Goal: Task Accomplishment & Management: Use online tool/utility

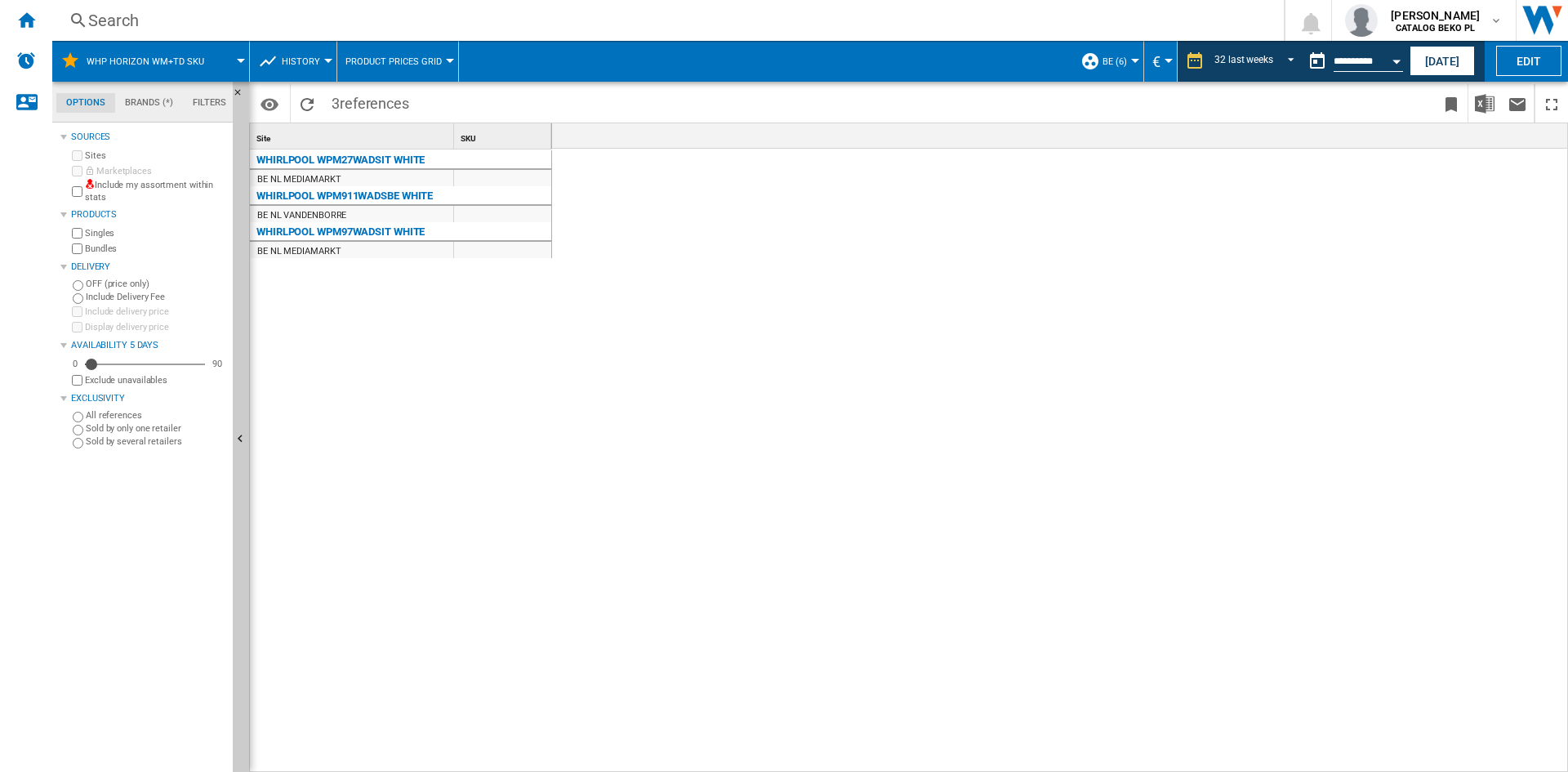
scroll to position [0, 2271]
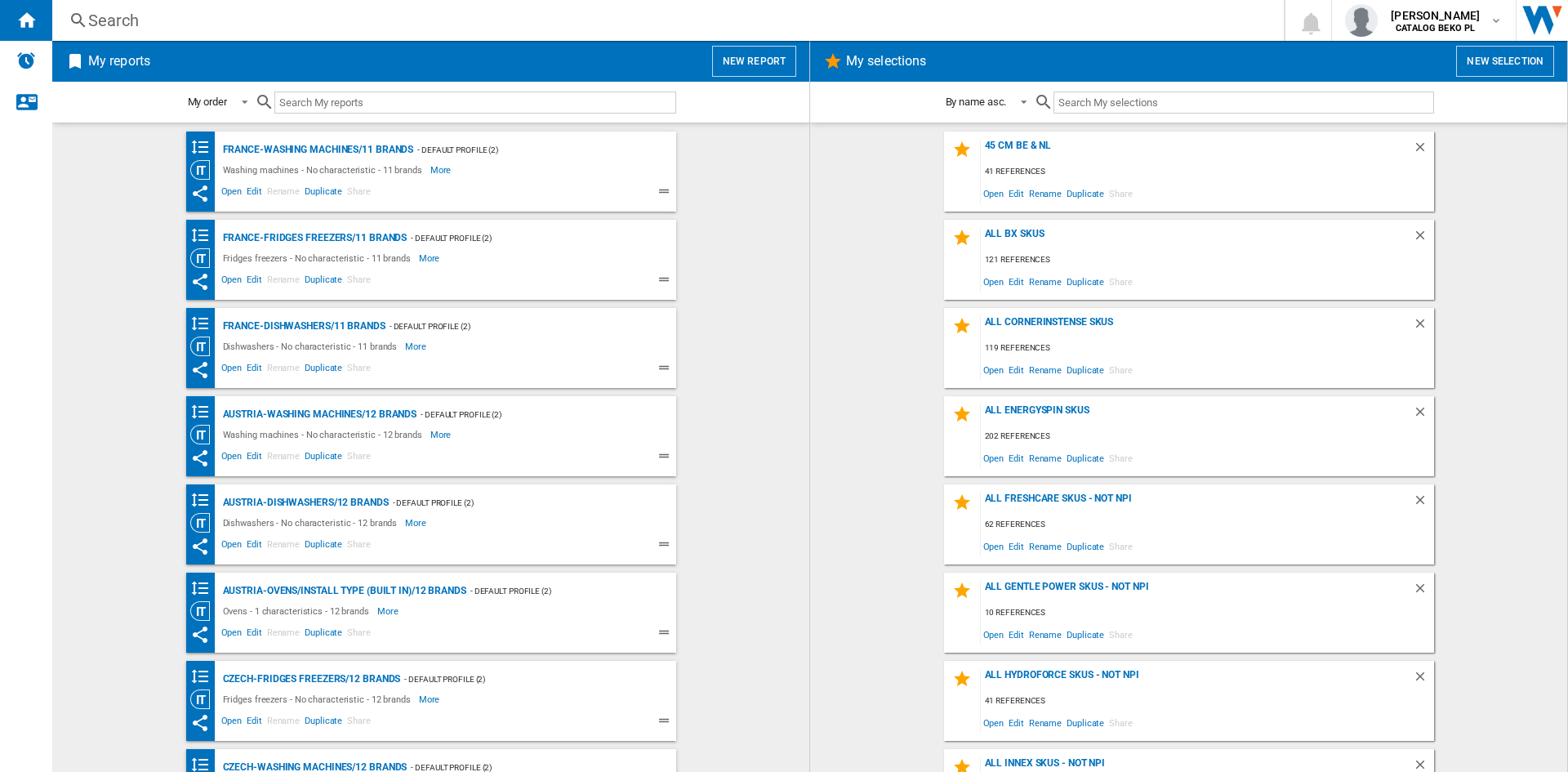
click at [865, 258] on wk-selection "all bx skus 121 references Open Edit Rename Duplicate Share" at bounding box center [1189, 259] width 724 height 80
click at [761, 208] on wk-bookmarked-report "France-Washing machines/11 brands - Default profile (2) Washing machines - No c…" at bounding box center [431, 171] width 724 height 80
click at [751, 69] on button "New report" at bounding box center [755, 61] width 84 height 31
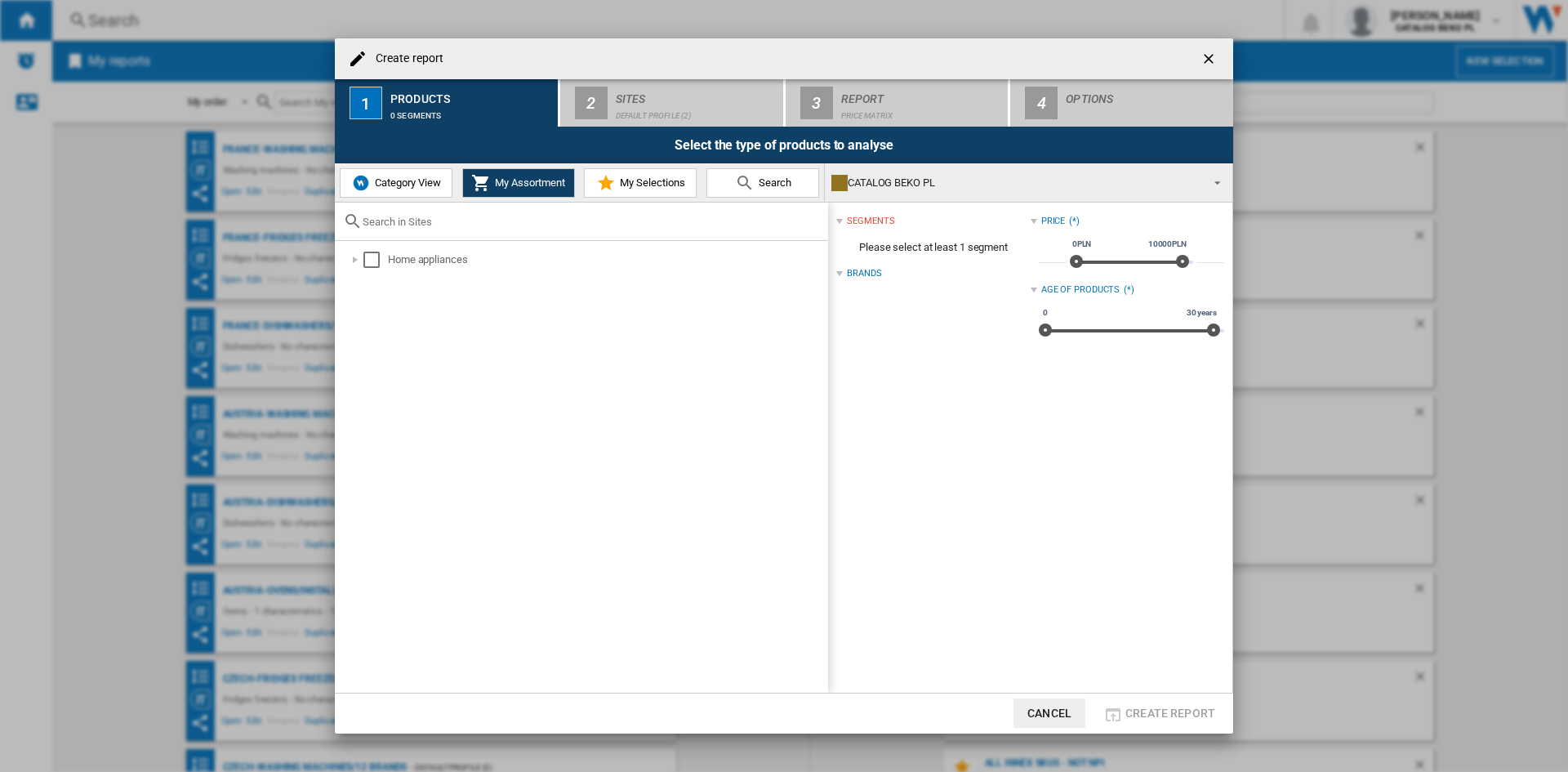
click at [618, 188] on span "My Selections" at bounding box center [650, 182] width 69 height 13
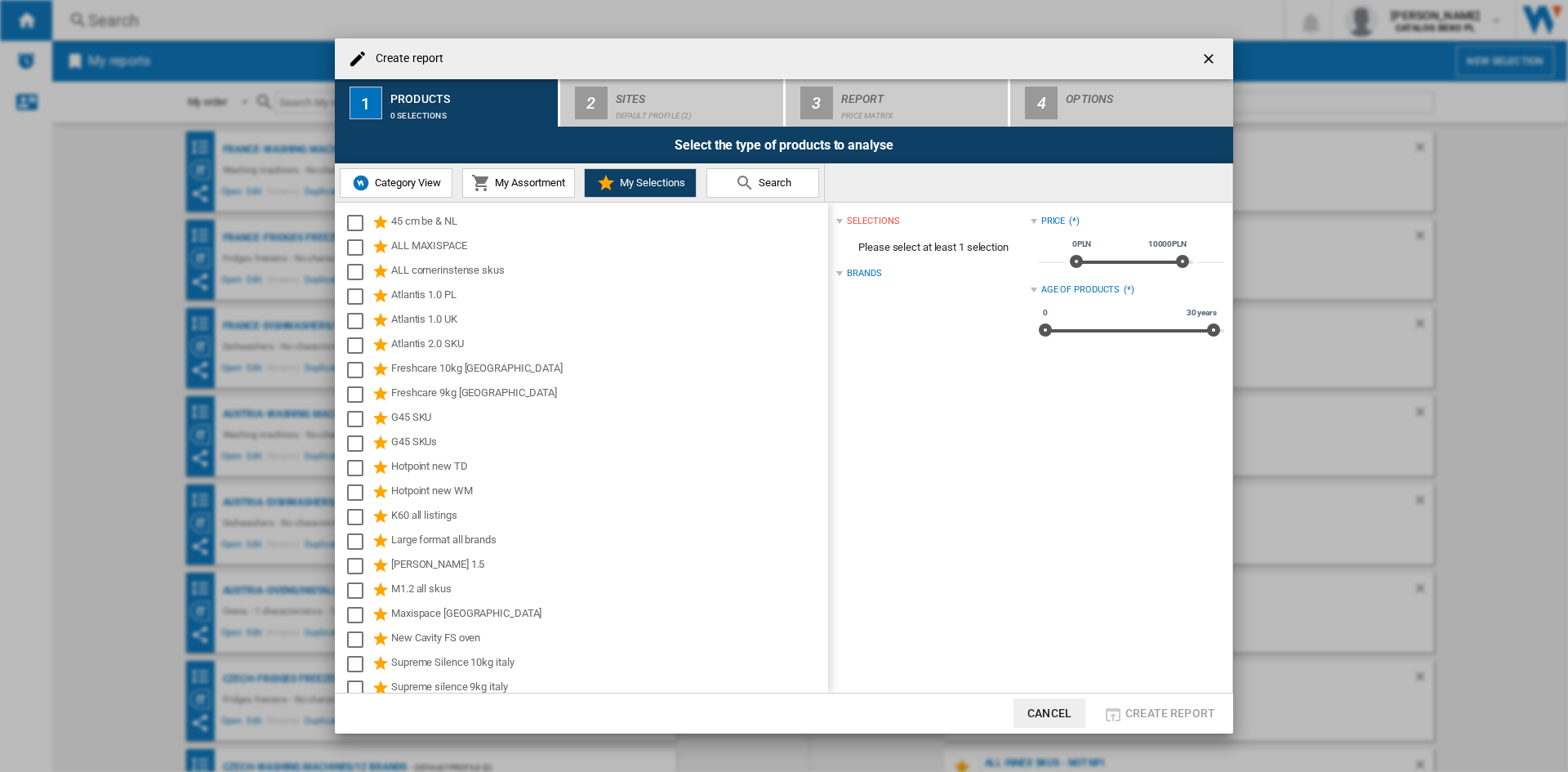
click at [486, 184] on md-icon at bounding box center [480, 182] width 19 height 19
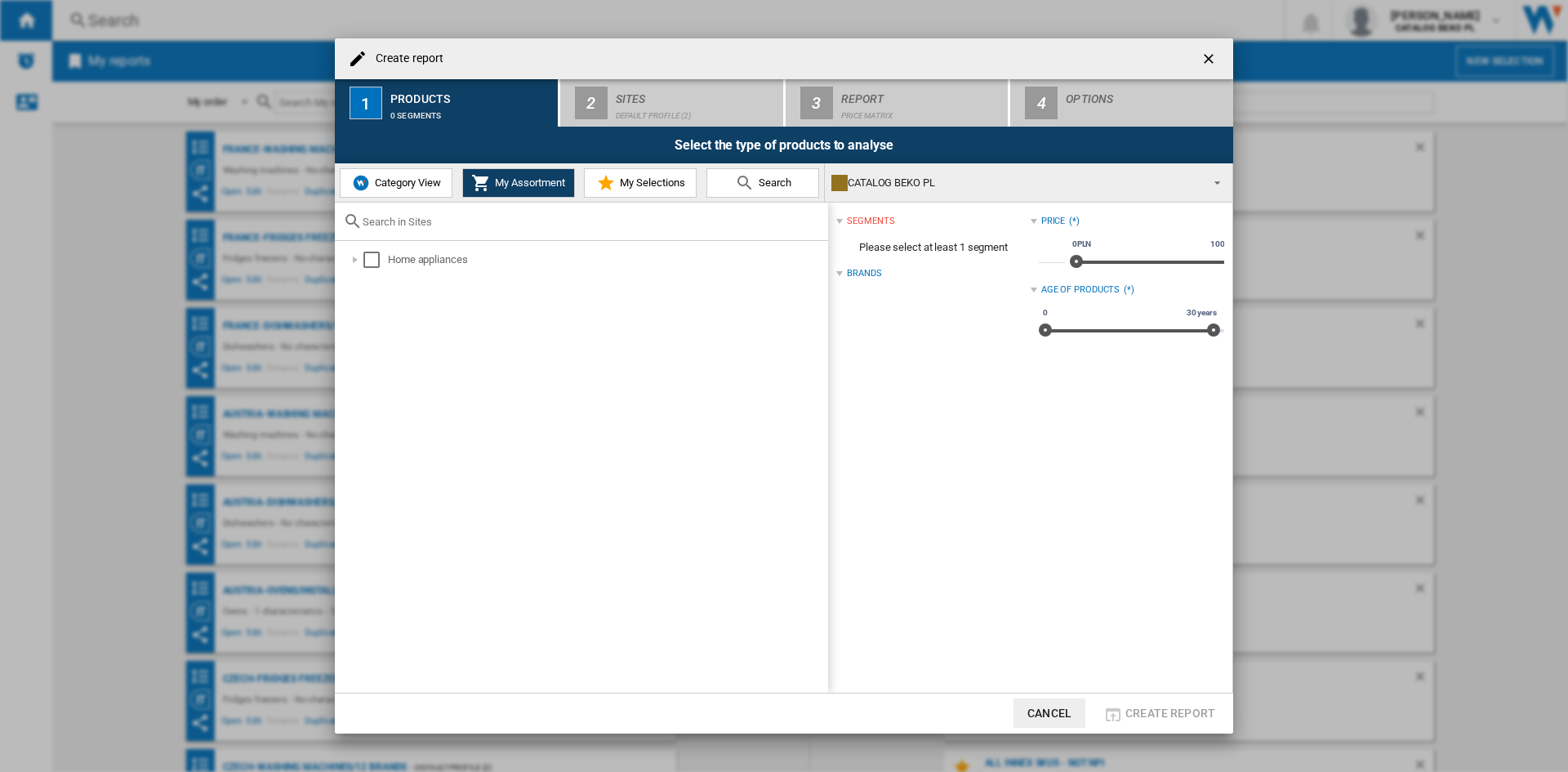
click at [405, 178] on span "Category View" at bounding box center [405, 182] width 70 height 13
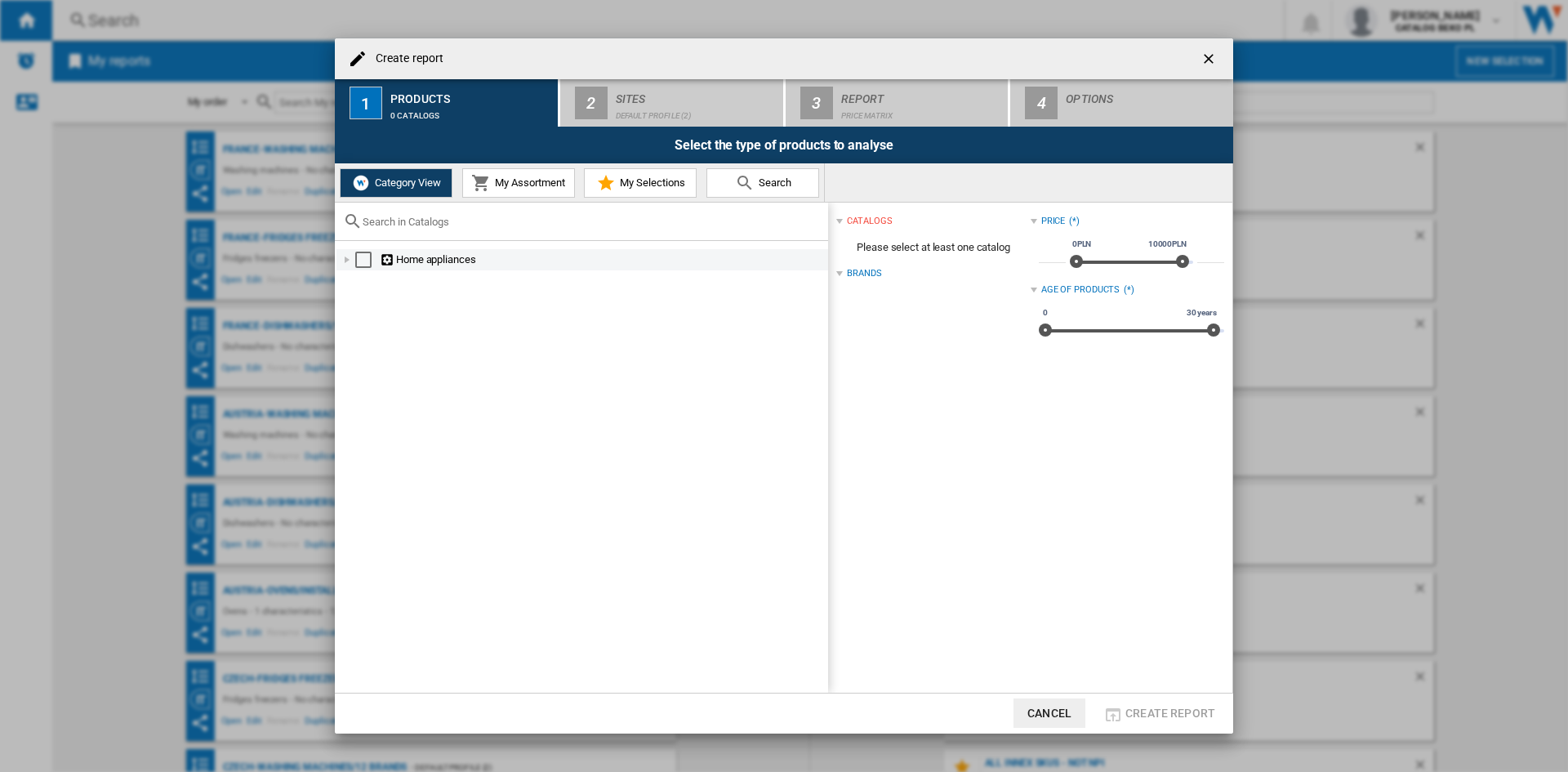
click at [350, 255] on div at bounding box center [346, 259] width 16 height 16
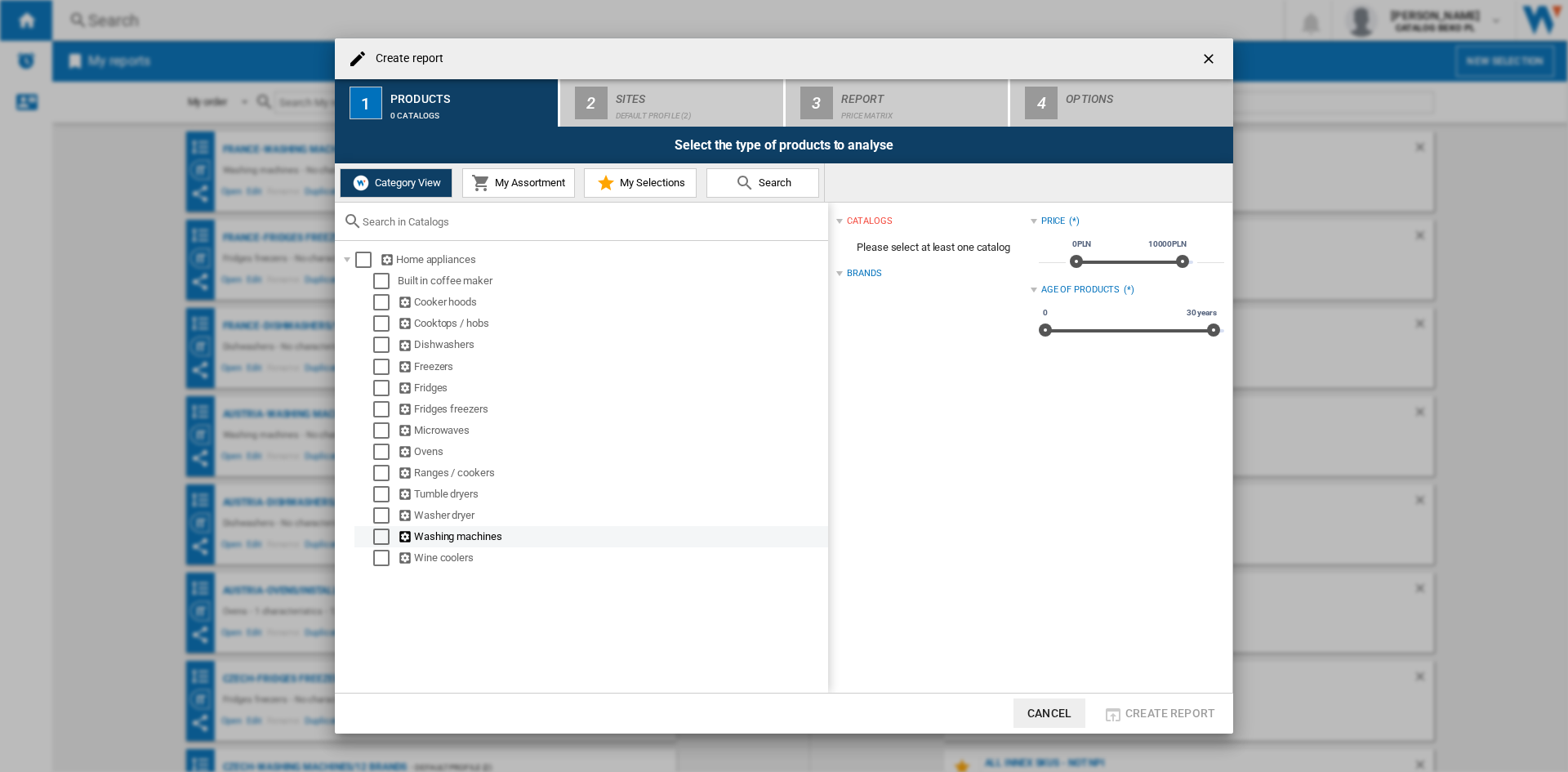
click at [385, 539] on div "Select" at bounding box center [381, 536] width 16 height 16
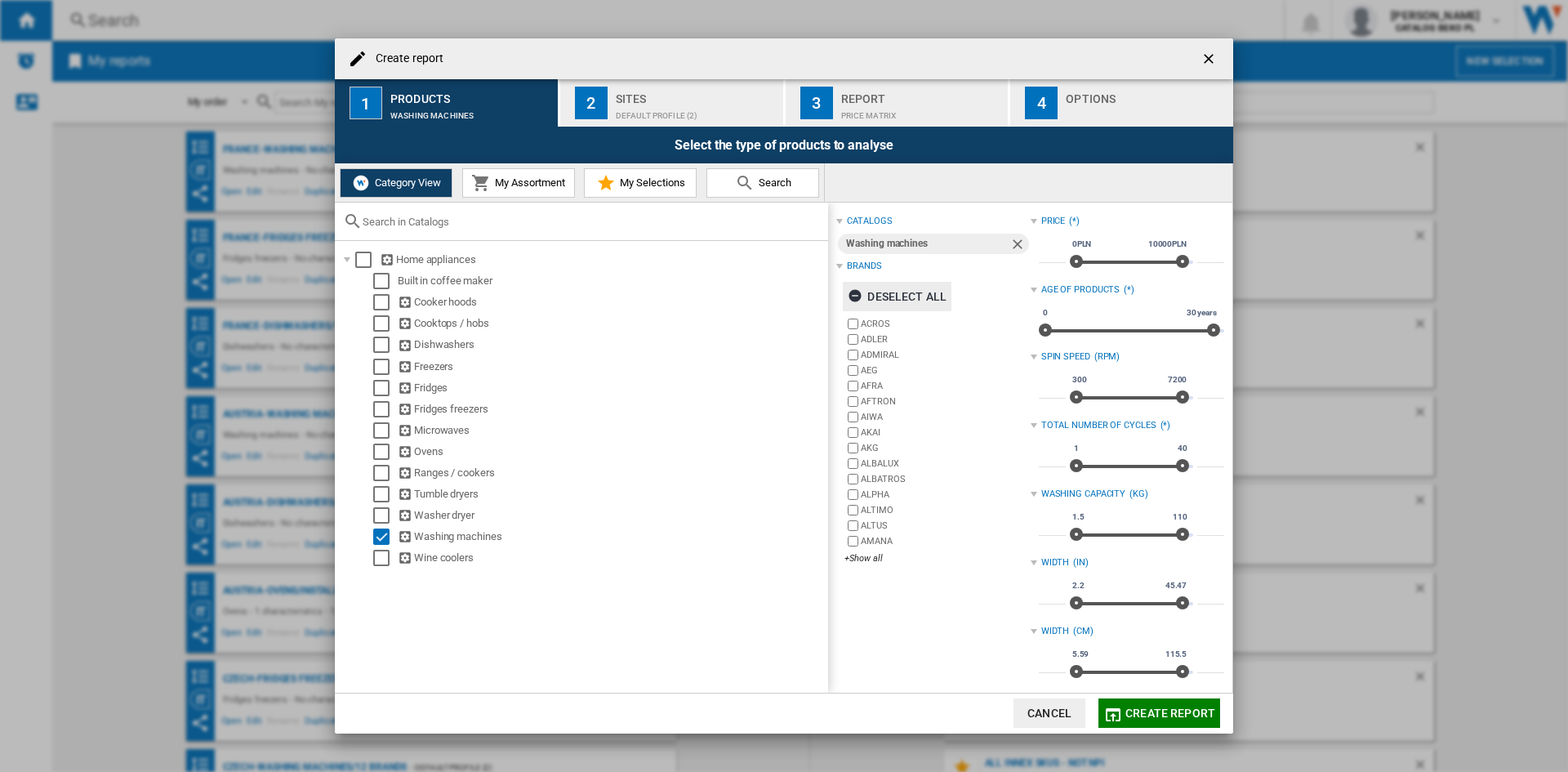
click at [912, 305] on div "Deselect all" at bounding box center [897, 296] width 99 height 30
click at [860, 563] on div "+Show all" at bounding box center [937, 558] width 186 height 13
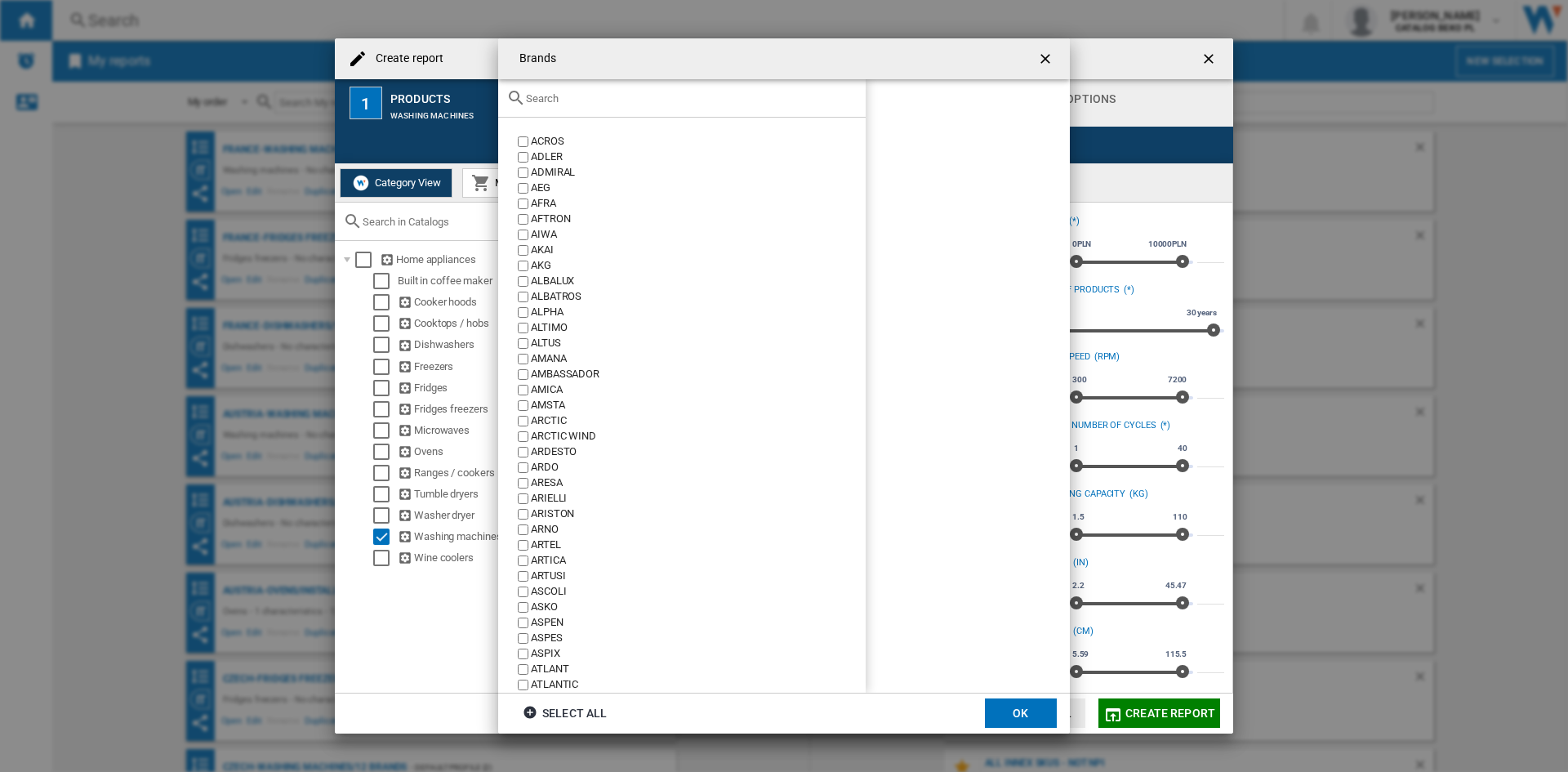
click at [670, 101] on input "text" at bounding box center [692, 98] width 332 height 13
click at [693, 90] on div at bounding box center [681, 98] width 367 height 38
click at [693, 103] on input "text" at bounding box center [692, 98] width 332 height 13
click at [607, 106] on div at bounding box center [681, 98] width 367 height 38
click at [621, 92] on input "text" at bounding box center [692, 98] width 332 height 13
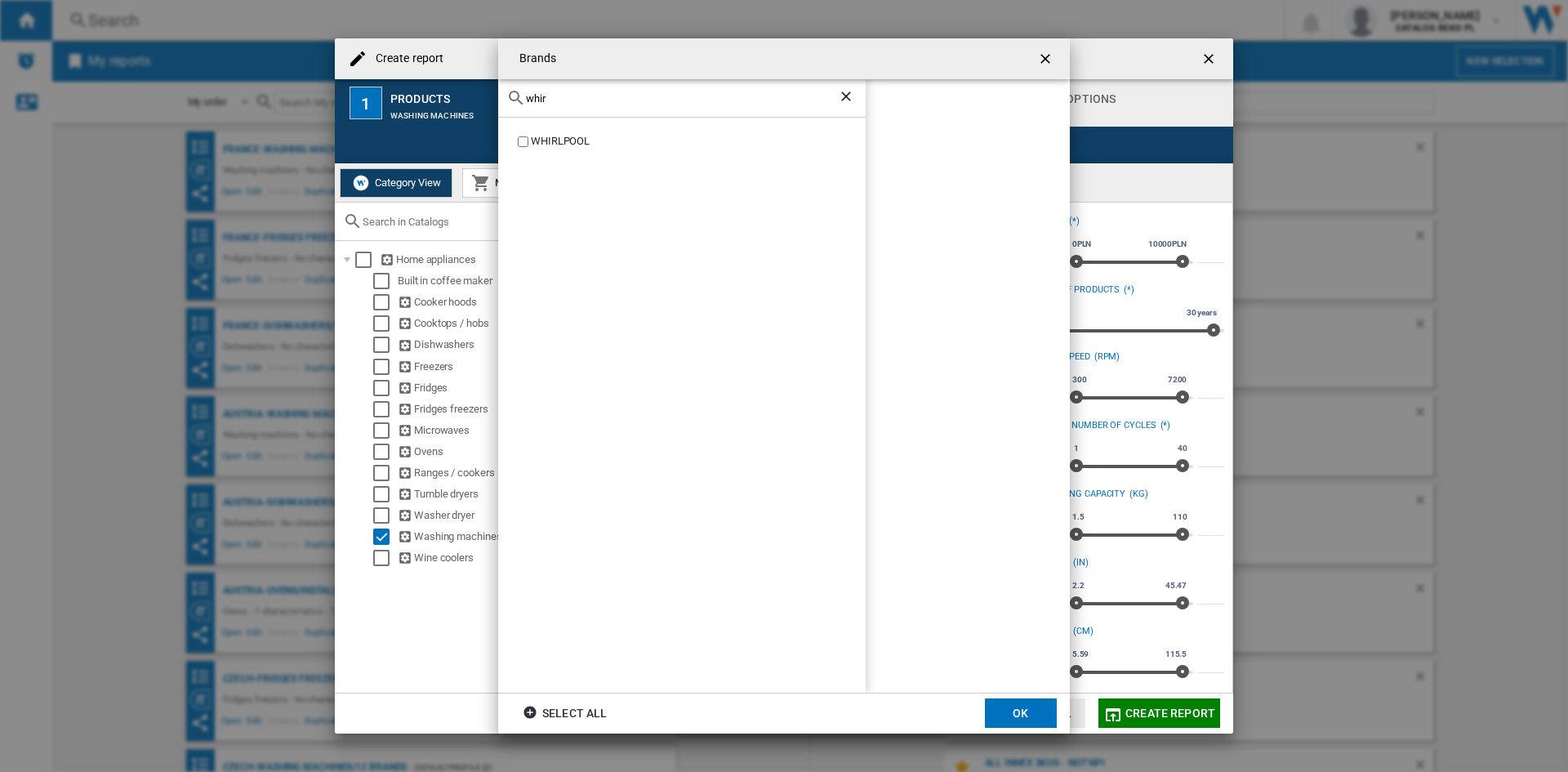
type input "whir"
click at [561, 140] on div "WHIRLPOOL" at bounding box center [698, 142] width 335 height 15
click at [1033, 698] on md-dialog-actions "Select all OK" at bounding box center [784, 713] width 572 height 41
click at [1025, 706] on button "OK" at bounding box center [1021, 713] width 72 height 30
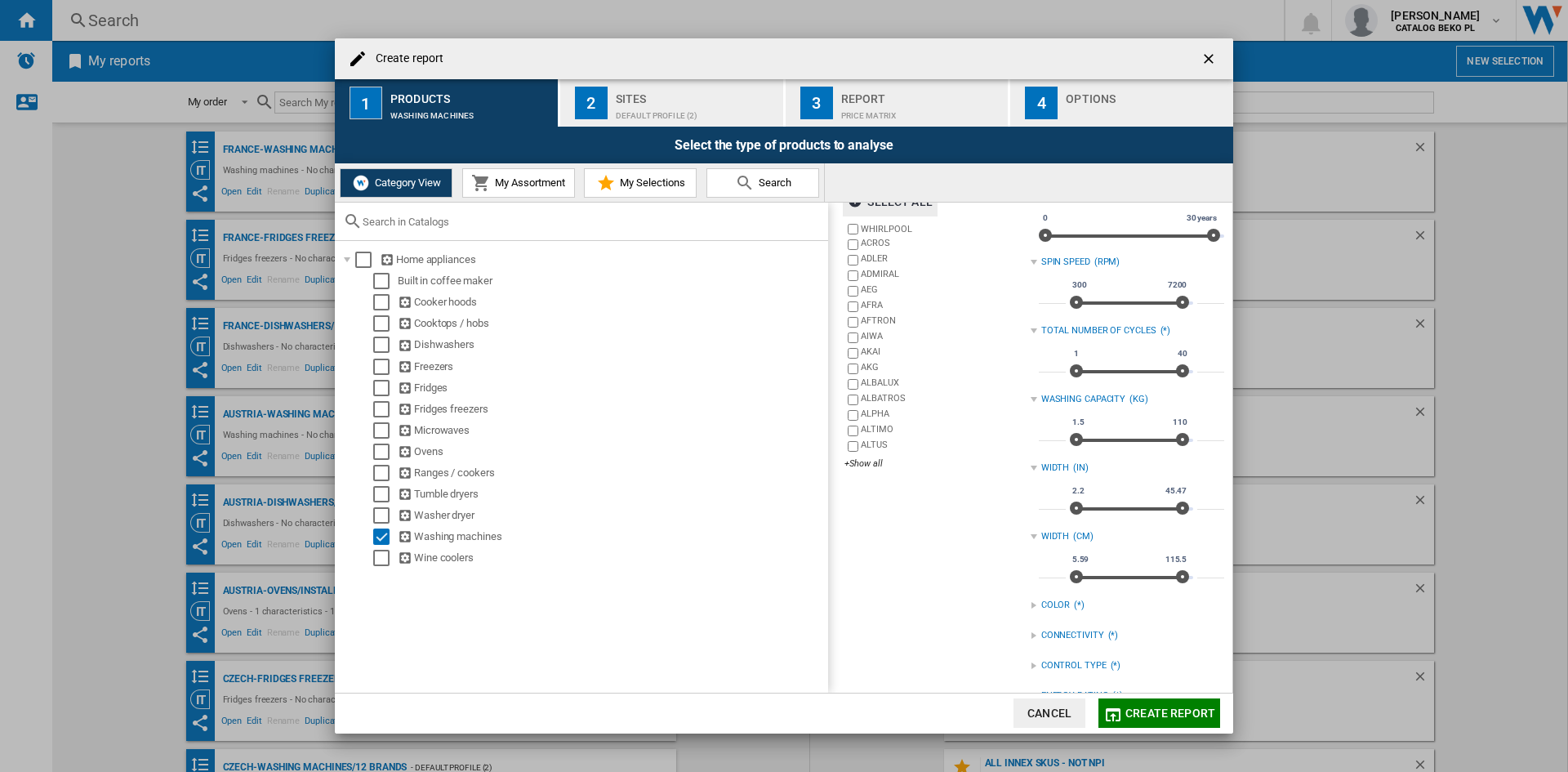
scroll to position [216, 0]
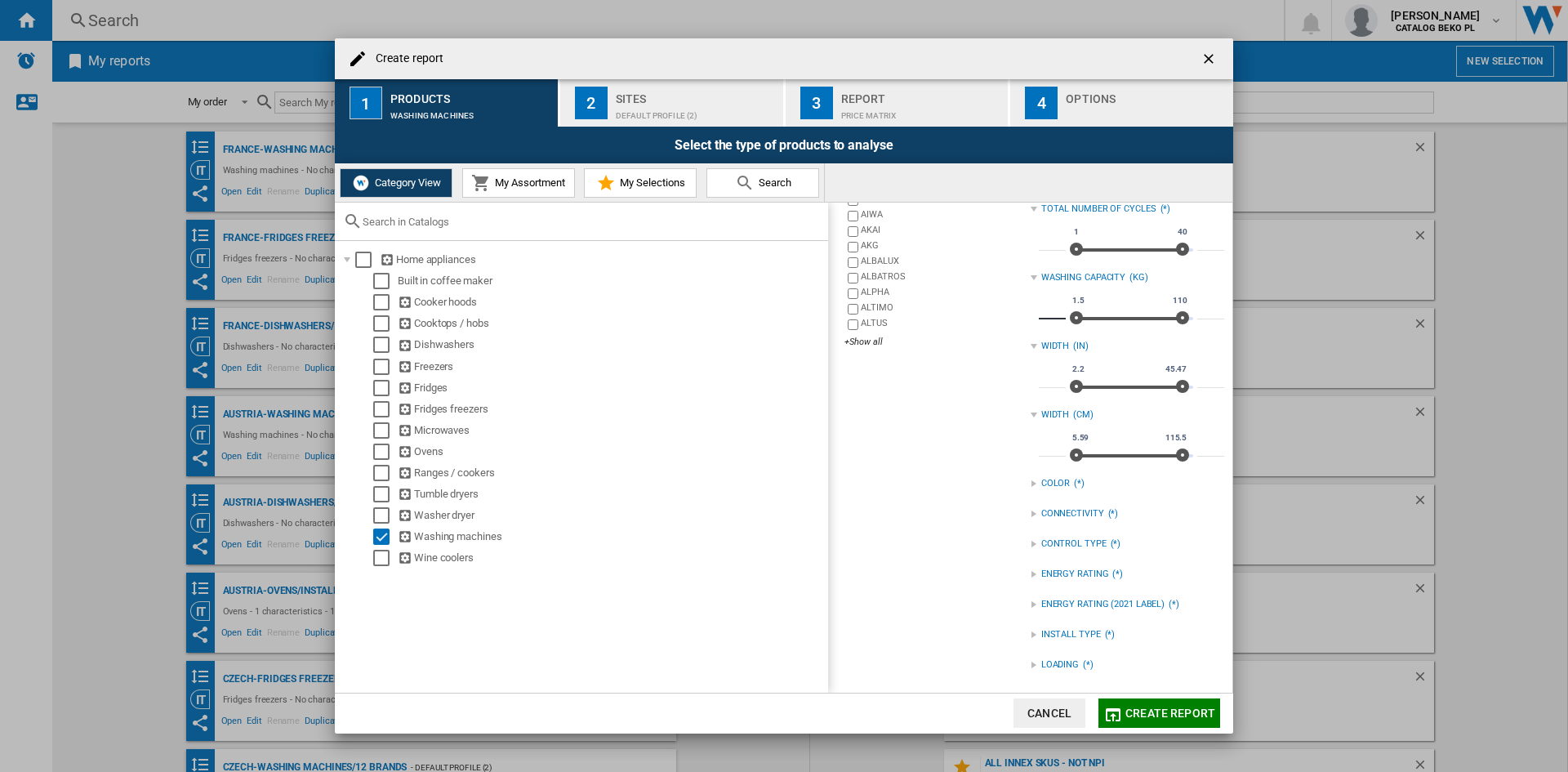
click at [1044, 313] on input "***" at bounding box center [1053, 311] width 27 height 16
type input "*"
click at [1199, 313] on input "***" at bounding box center [1211, 311] width 27 height 16
type input "*"
click at [963, 577] on div "catalogs Washing machines Brands Select all WHIRLPOOL ACROS [PERSON_NAME] ADMIR…" at bounding box center [933, 339] width 193 height 690
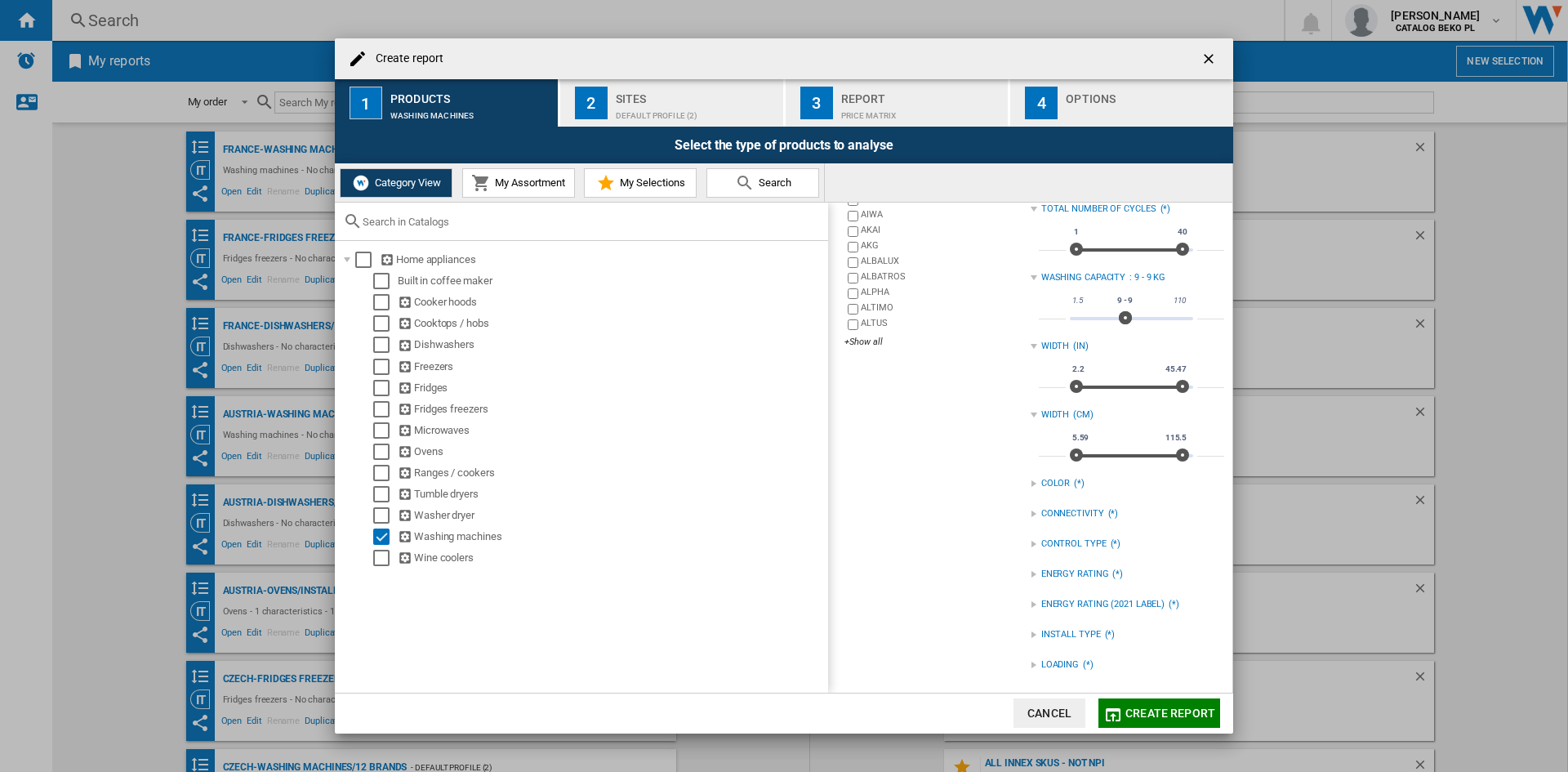
click at [1031, 636] on div at bounding box center [1034, 635] width 7 height 7
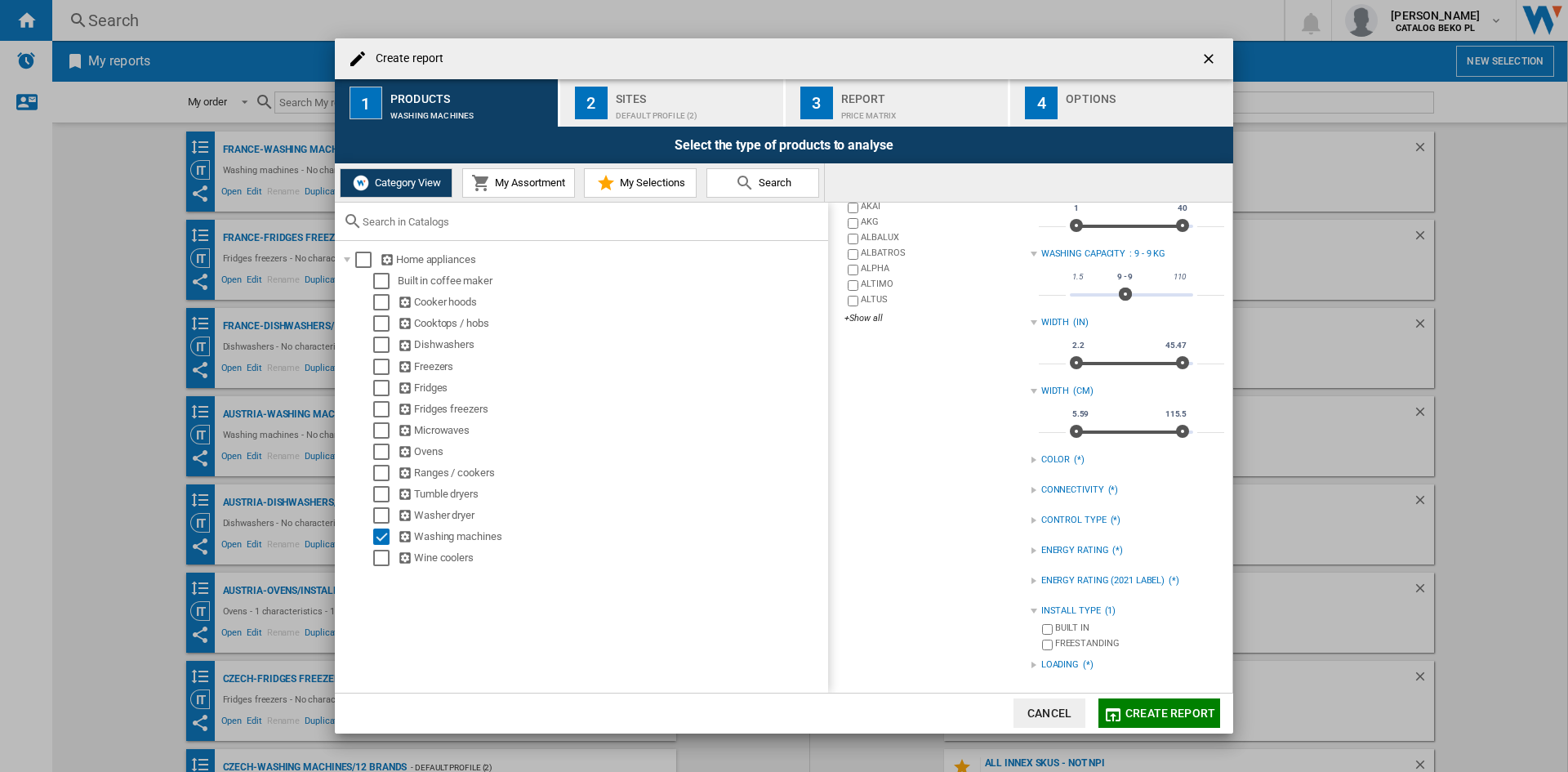
click at [1036, 663] on div "LOADING (*)" at bounding box center [1127, 665] width 193 height 21
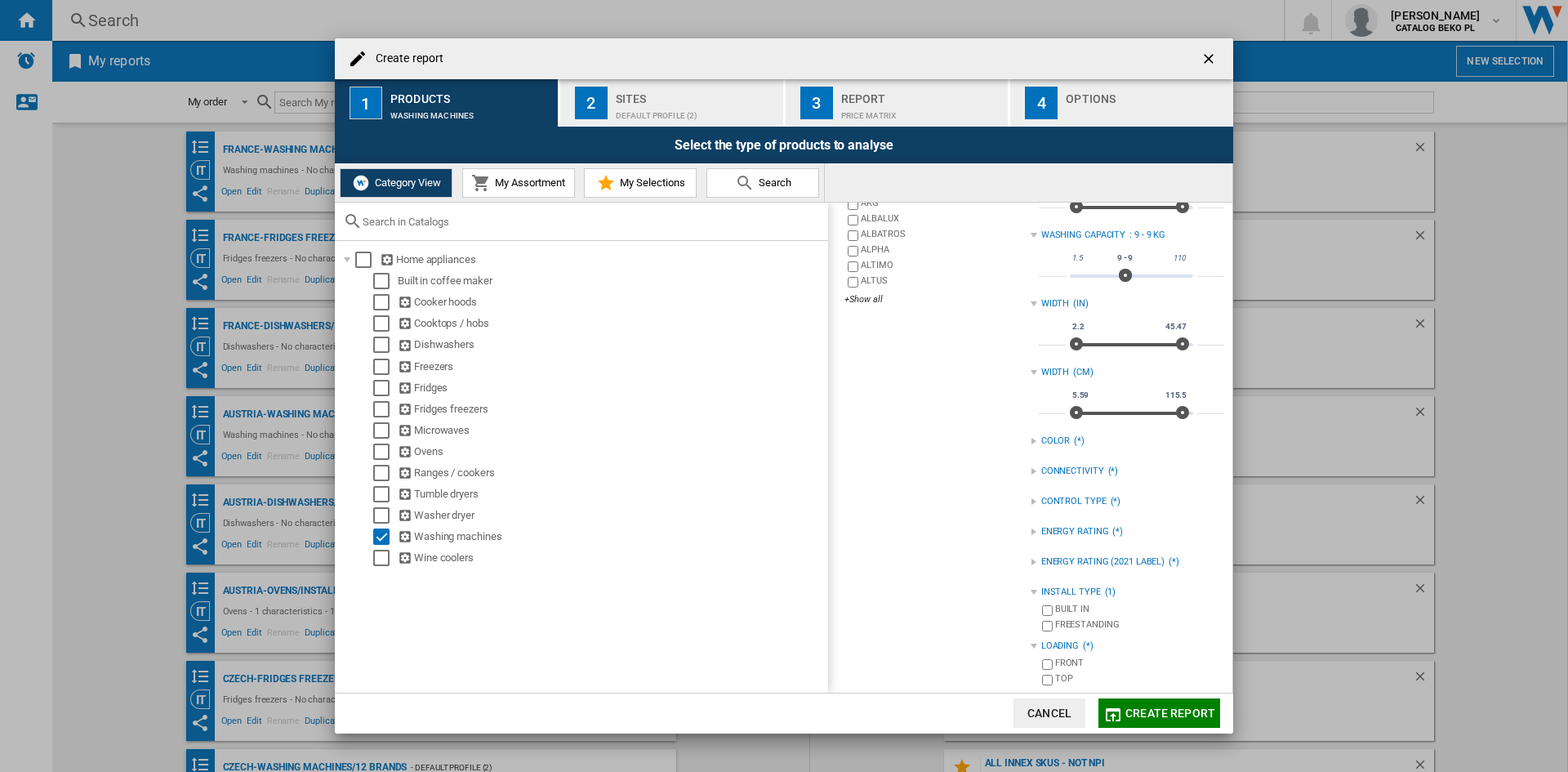
scroll to position [264, 0]
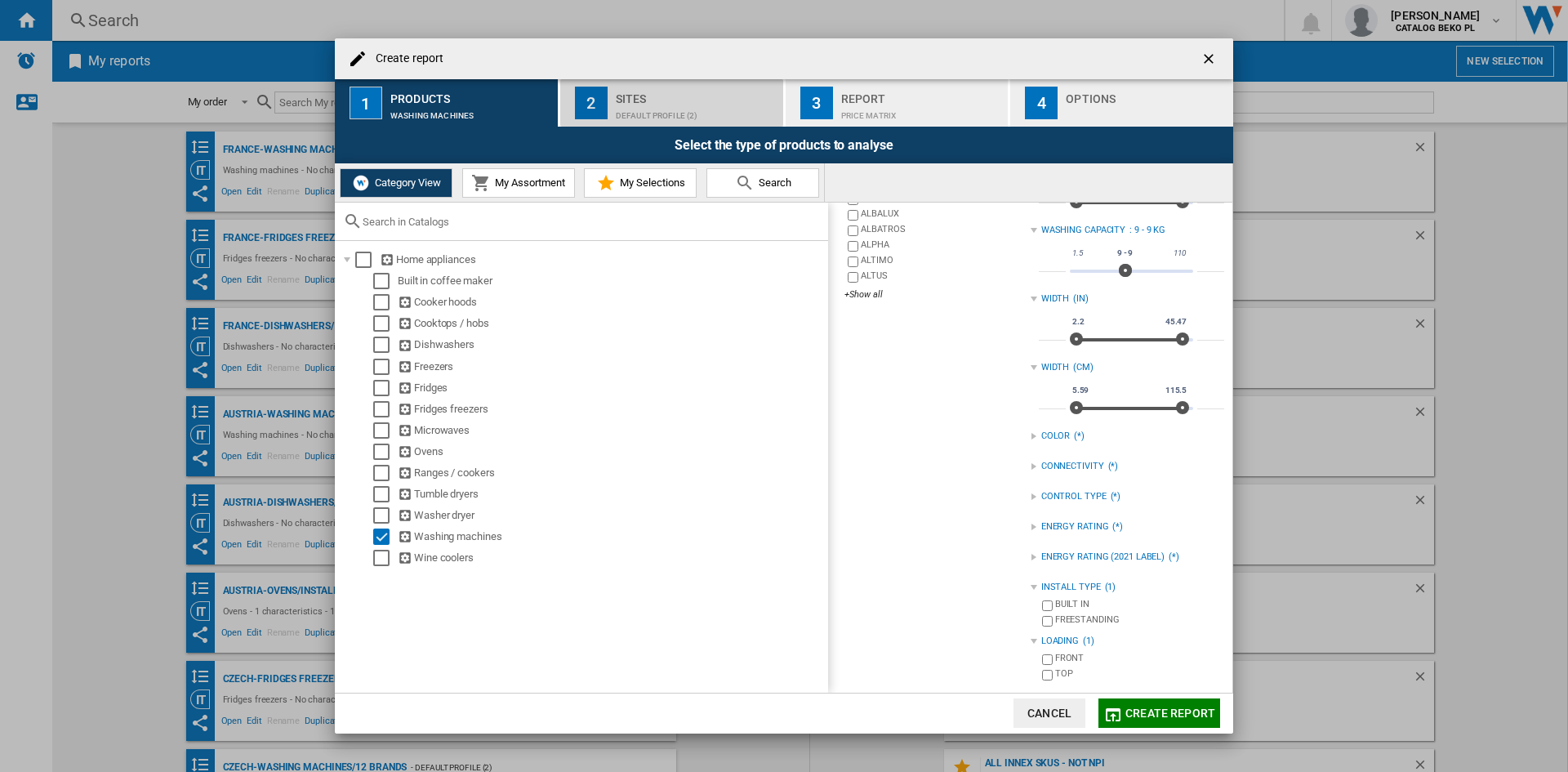
click at [714, 113] on div "Default profile (2)" at bounding box center [696, 111] width 161 height 17
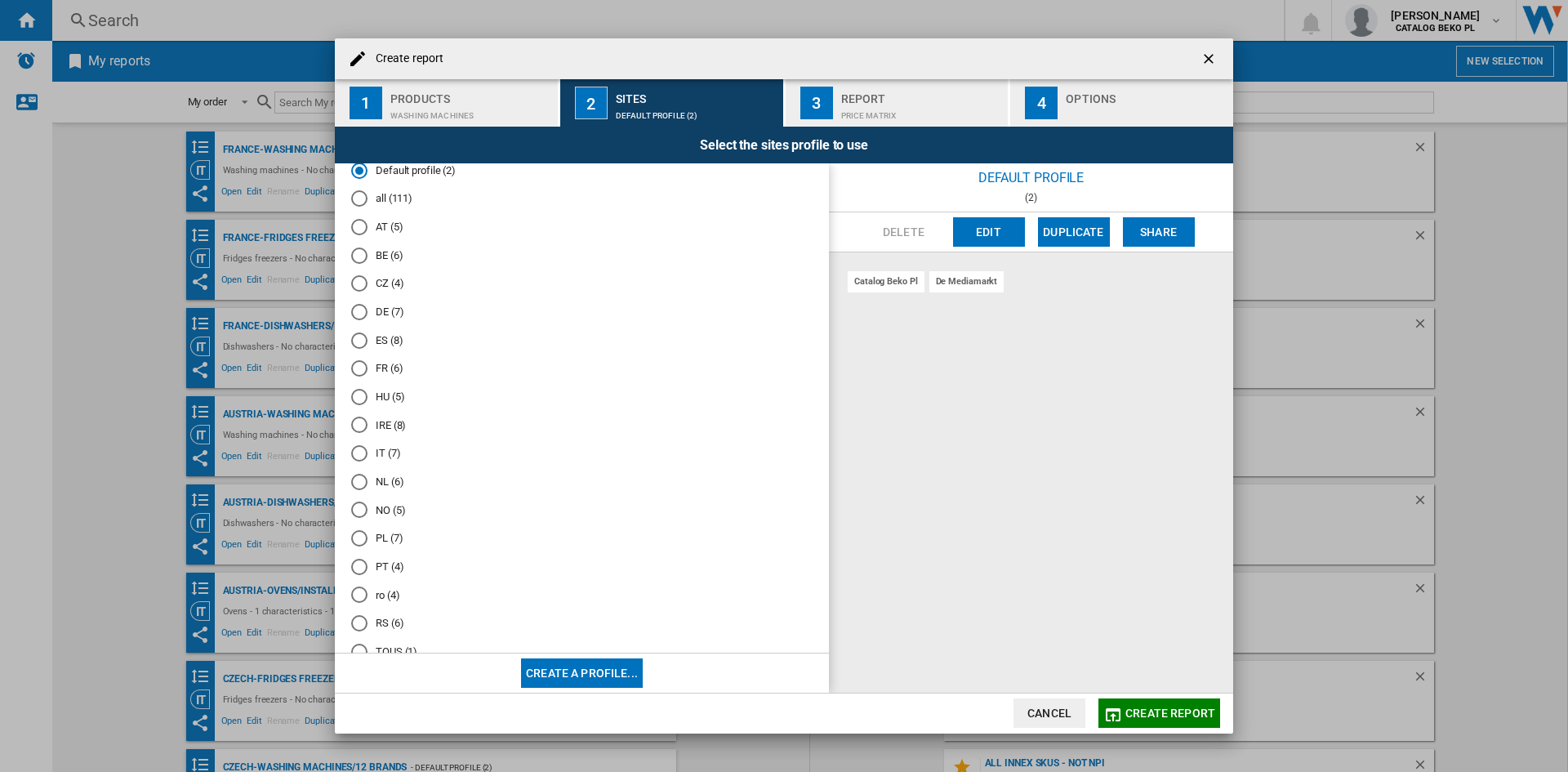
scroll to position [0, 0]
click at [390, 386] on md-radio-button "FR (6)" at bounding box center [582, 386] width 462 height 15
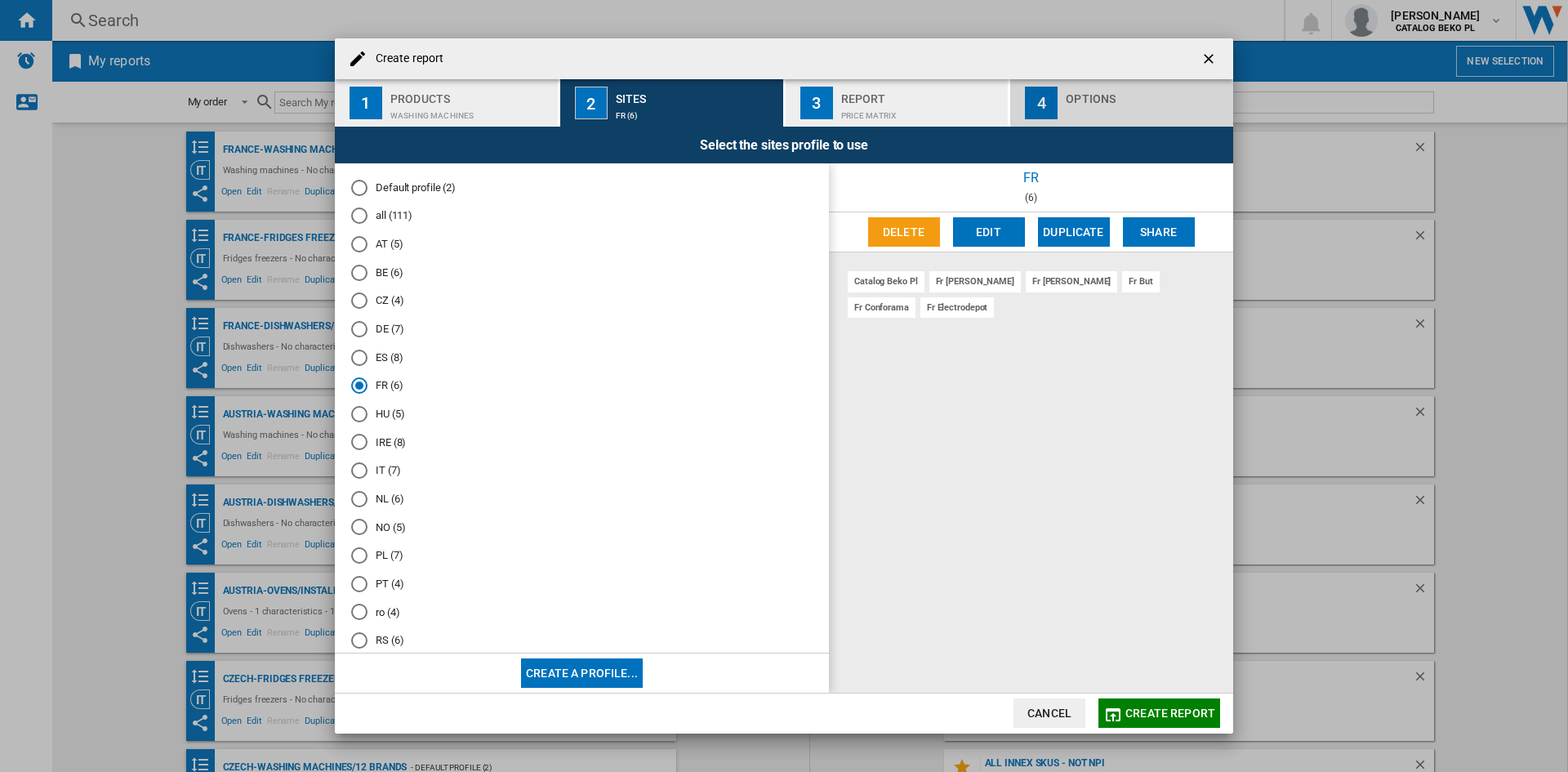
click at [1055, 113] on div "4" at bounding box center [1041, 103] width 33 height 33
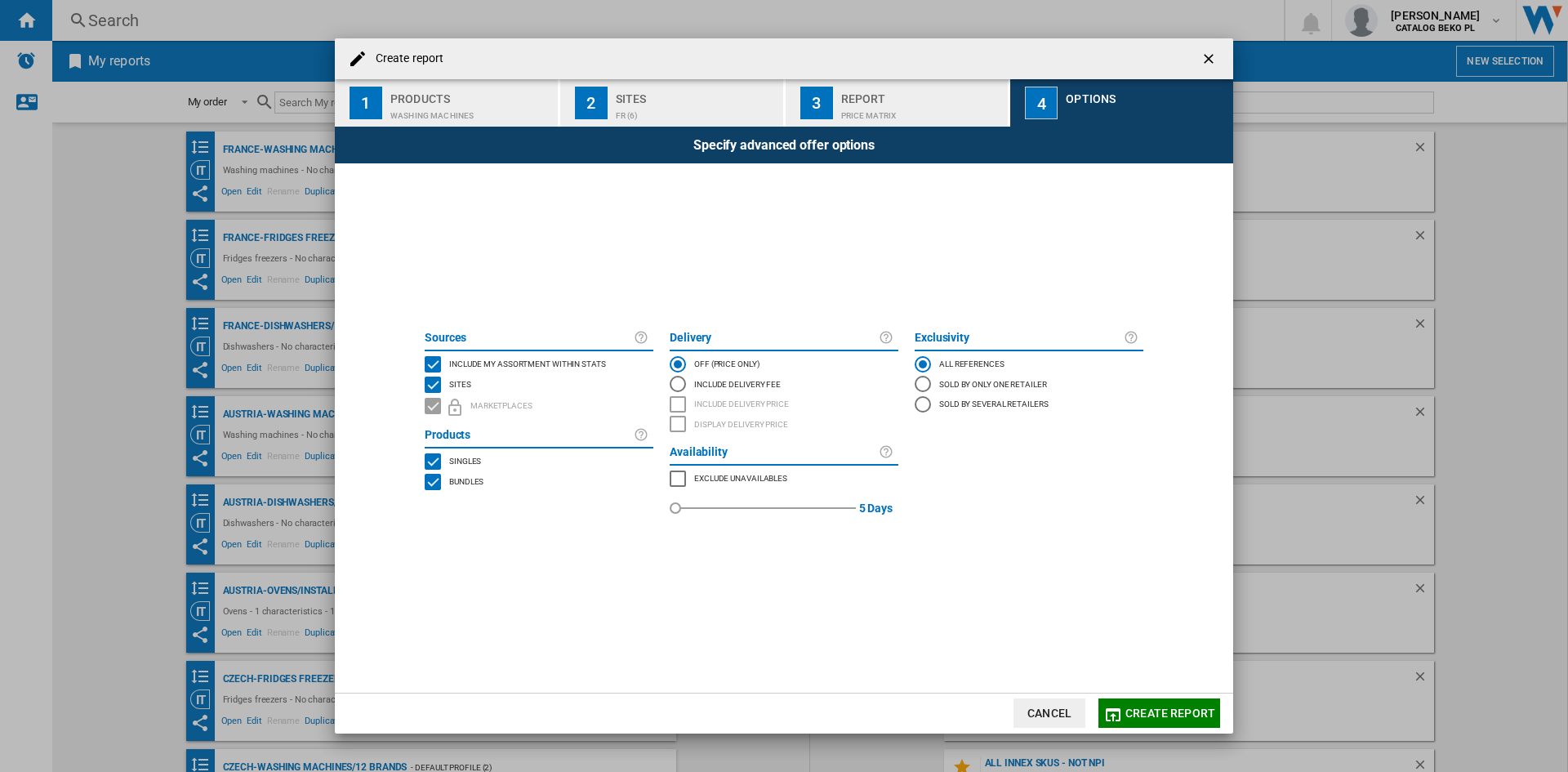
click at [555, 361] on span "Include my assortment within stats" at bounding box center [528, 363] width 157 height 12
click at [1148, 701] on button "Create report" at bounding box center [1159, 713] width 122 height 30
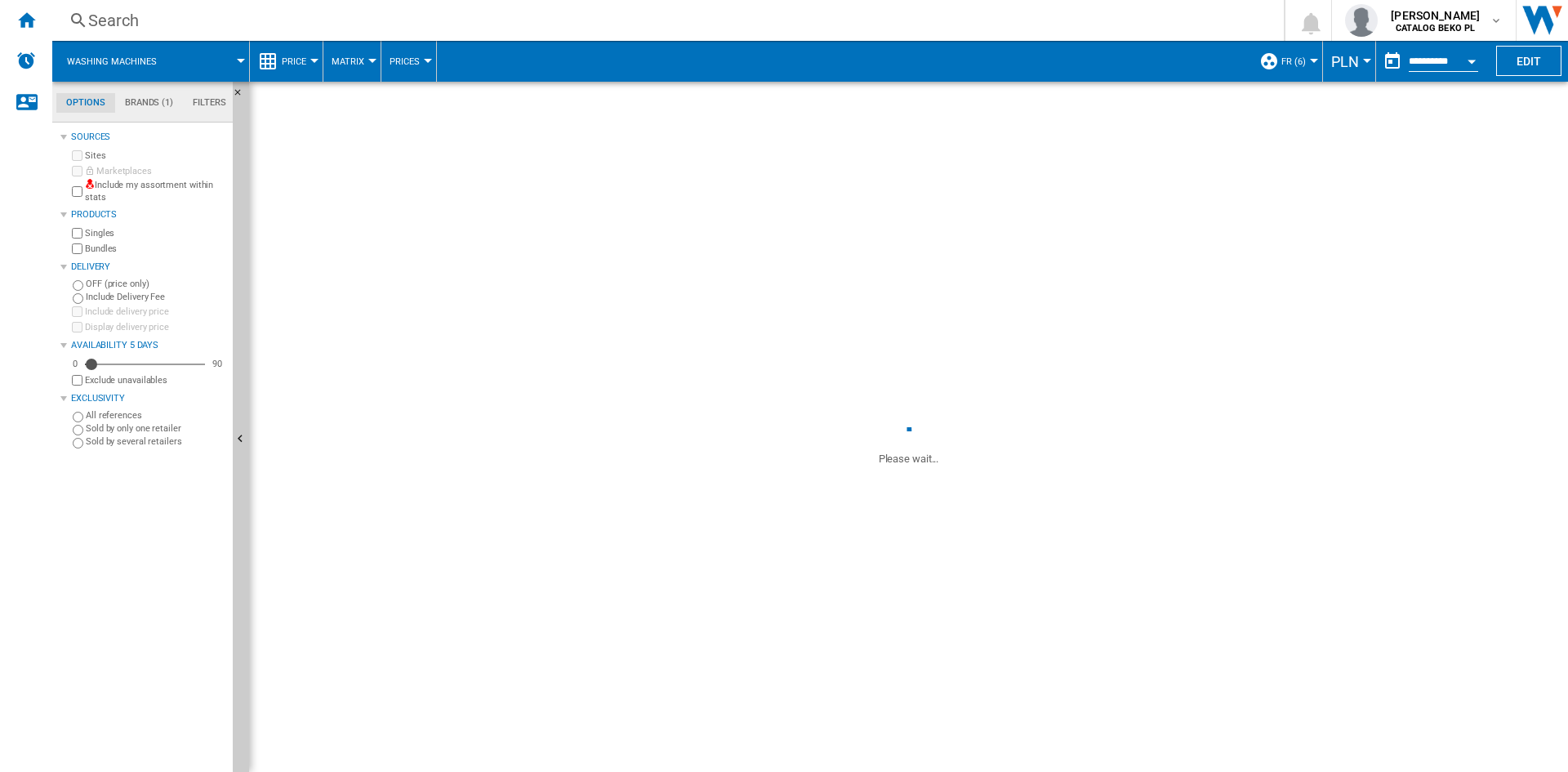
click at [1345, 65] on span "PLN" at bounding box center [1345, 62] width 28 height 17
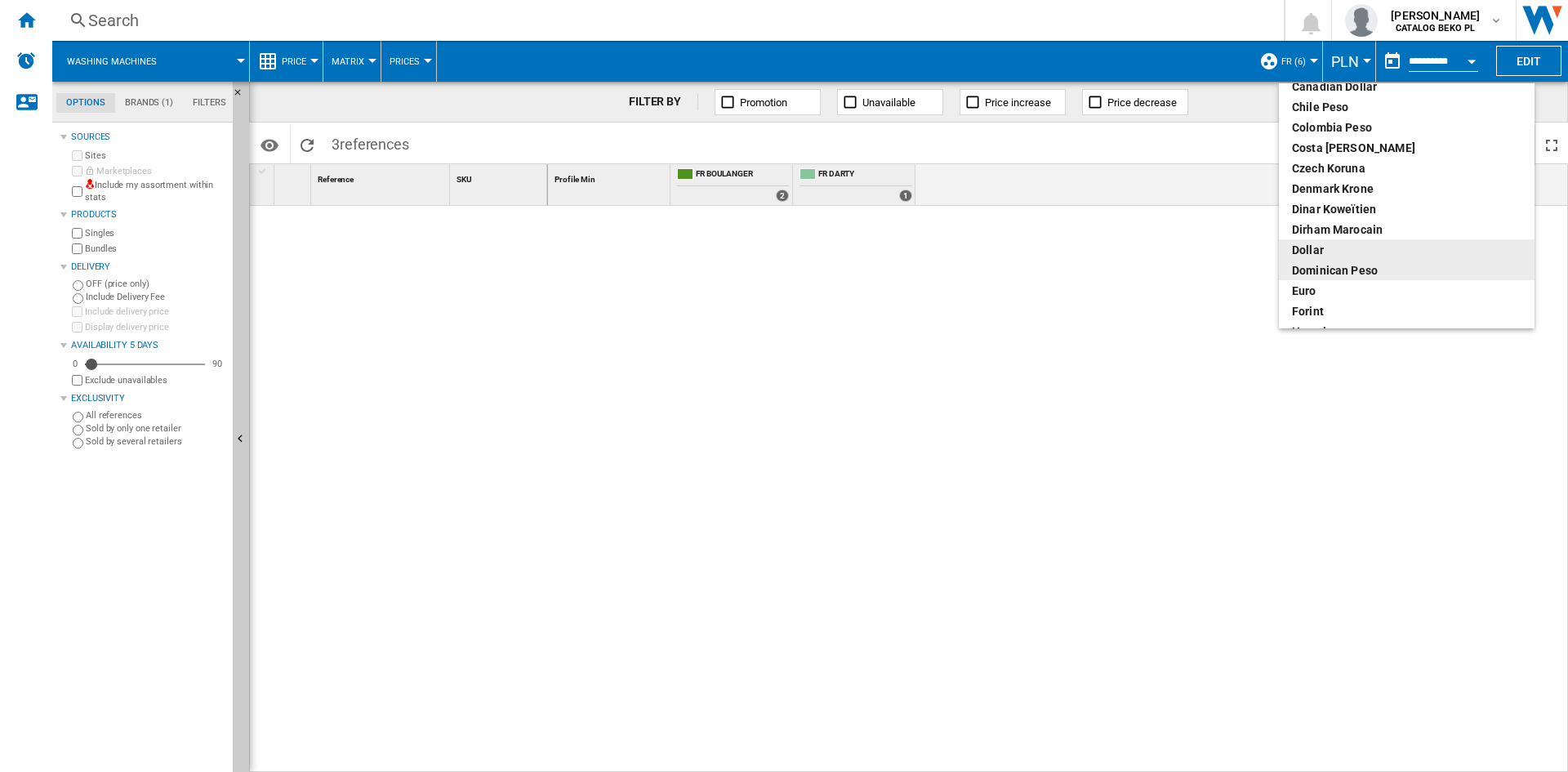
scroll to position [163, 0]
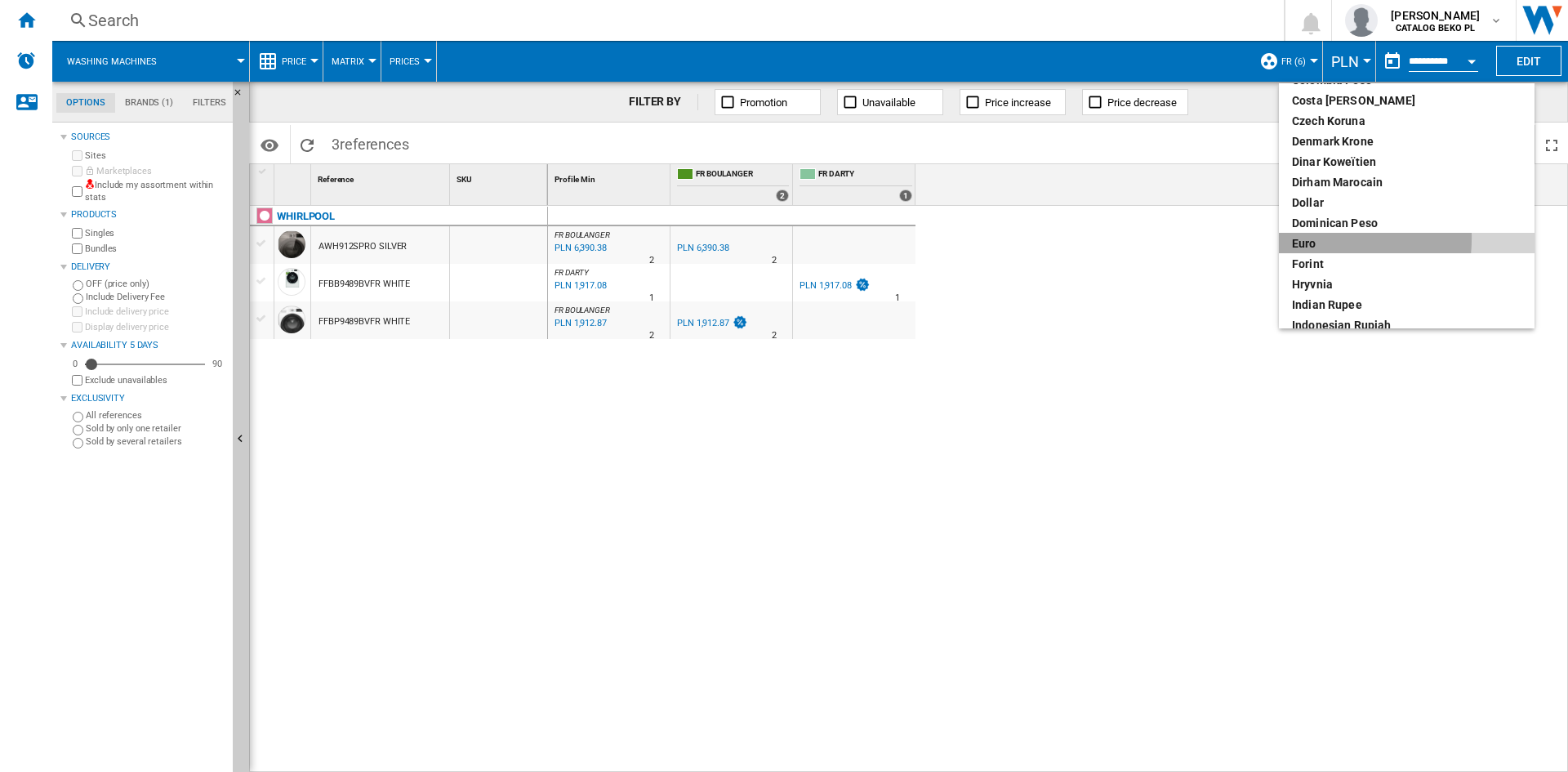
click at [1305, 238] on div "euro" at bounding box center [1407, 243] width 230 height 16
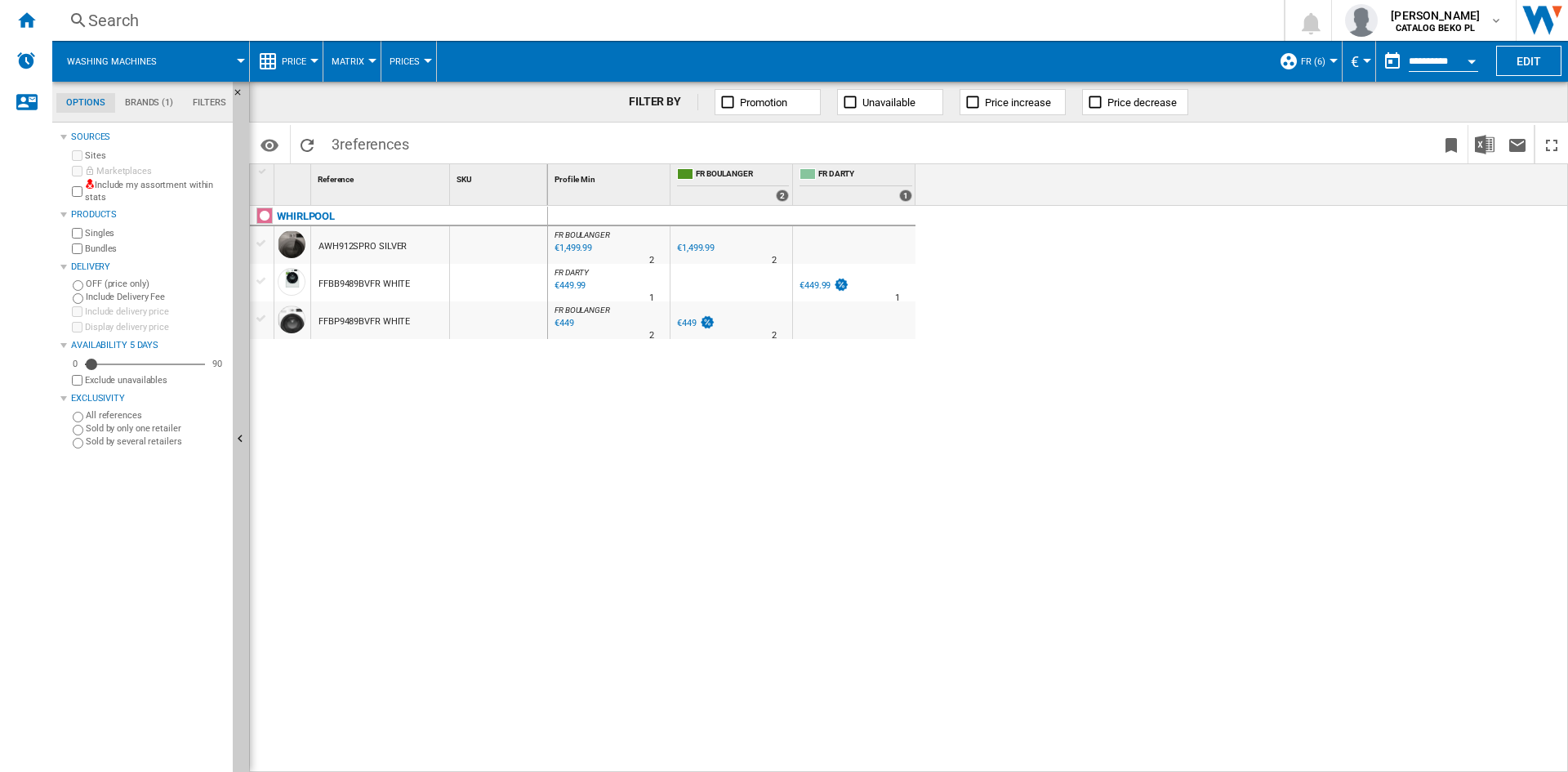
click at [301, 52] on button "Price" at bounding box center [298, 61] width 33 height 41
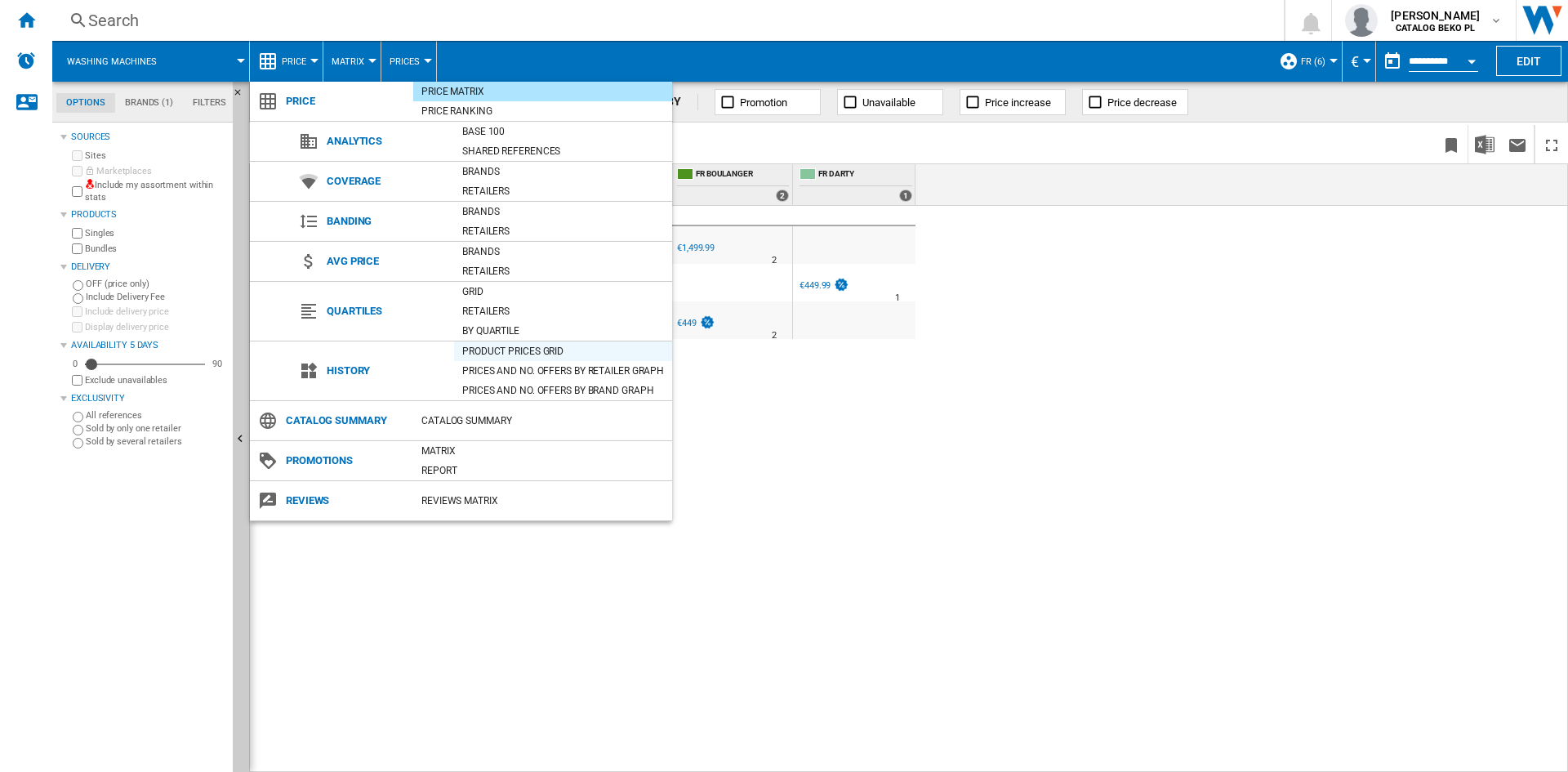
click at [515, 355] on div "Product prices grid" at bounding box center [563, 351] width 218 height 16
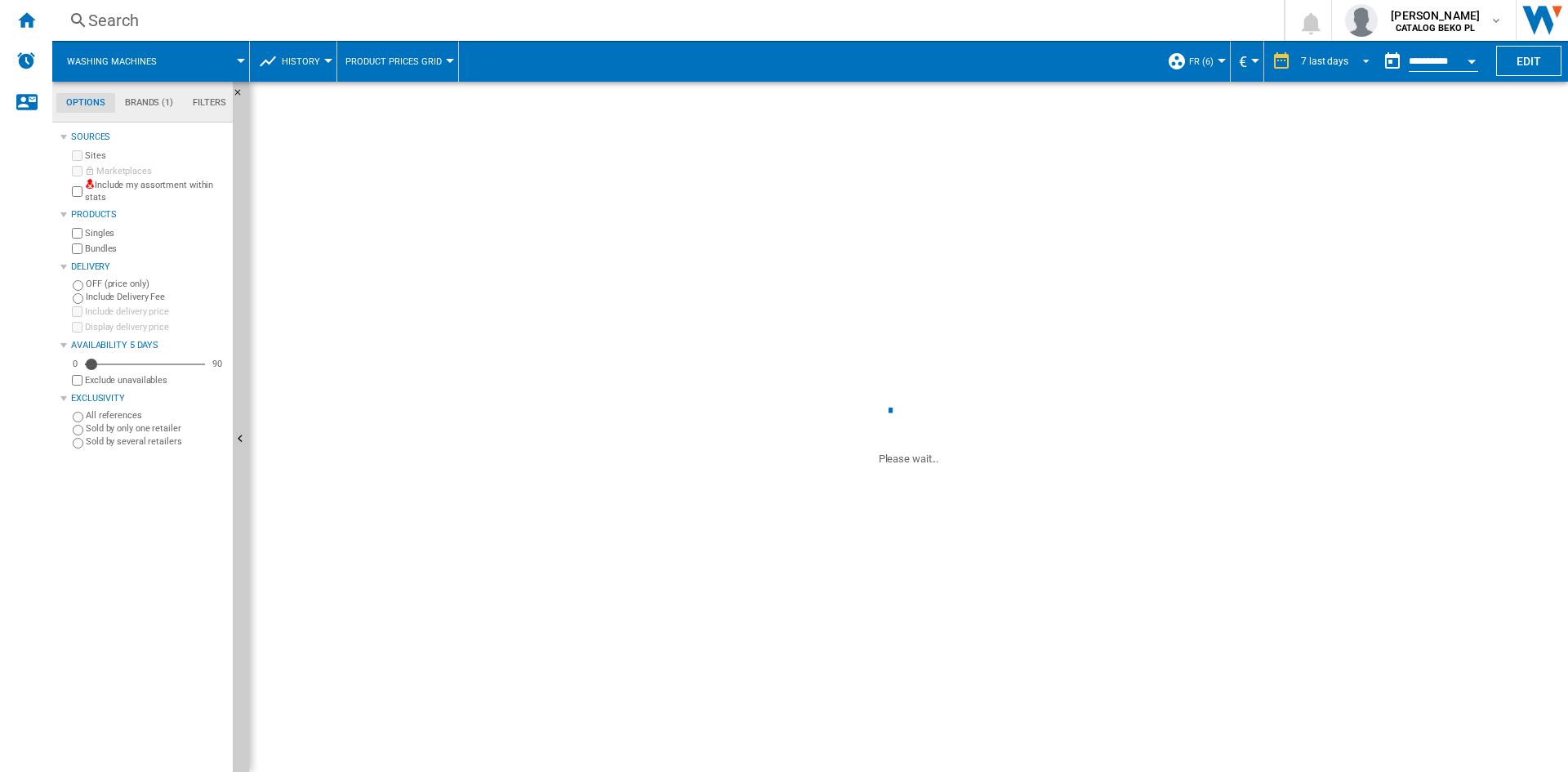
click at [1338, 63] on div "7 last days" at bounding box center [1325, 62] width 47 height 12
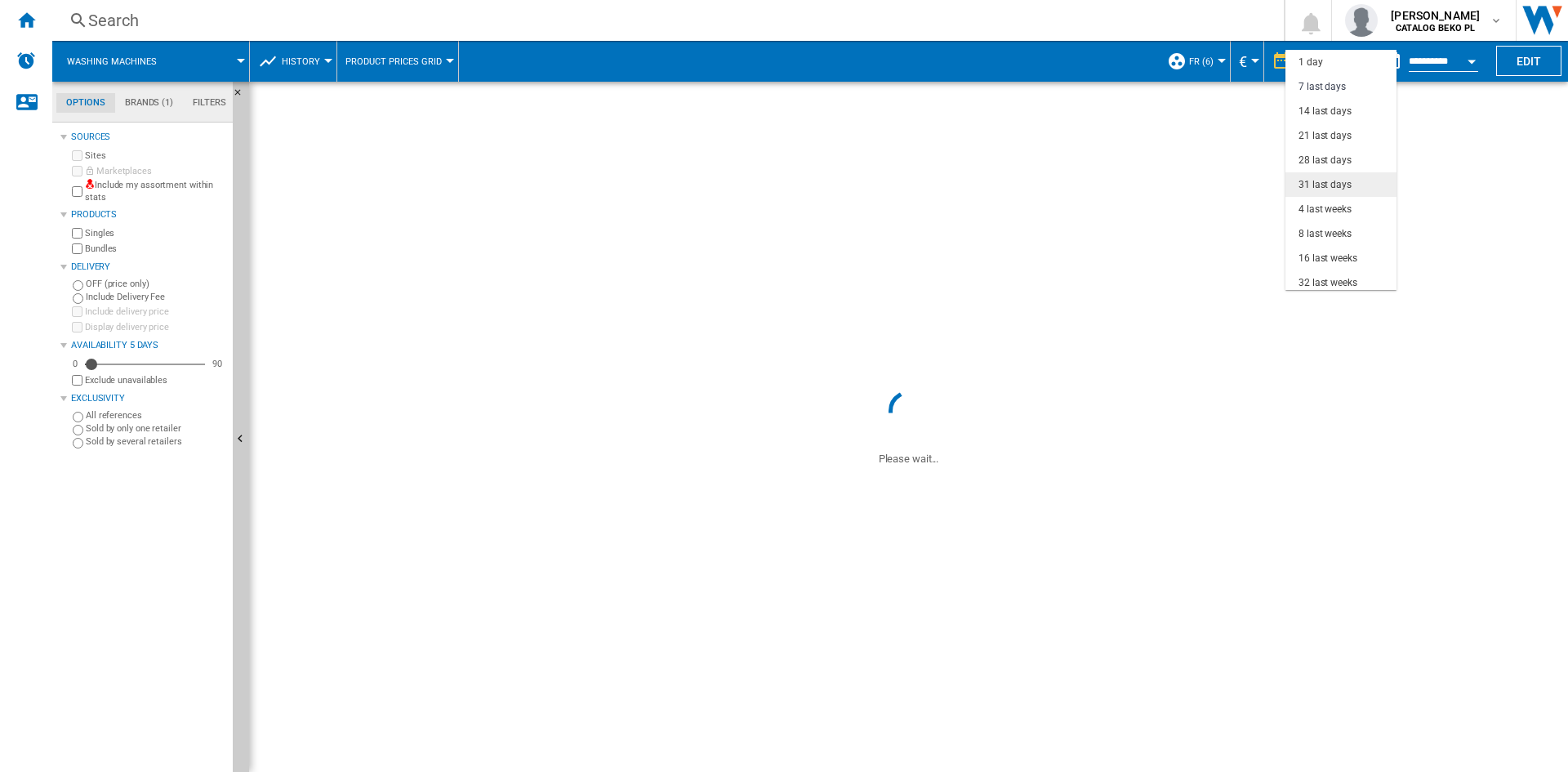
scroll to position [24, 0]
click at [1334, 257] on div "32 last weeks" at bounding box center [1328, 258] width 59 height 14
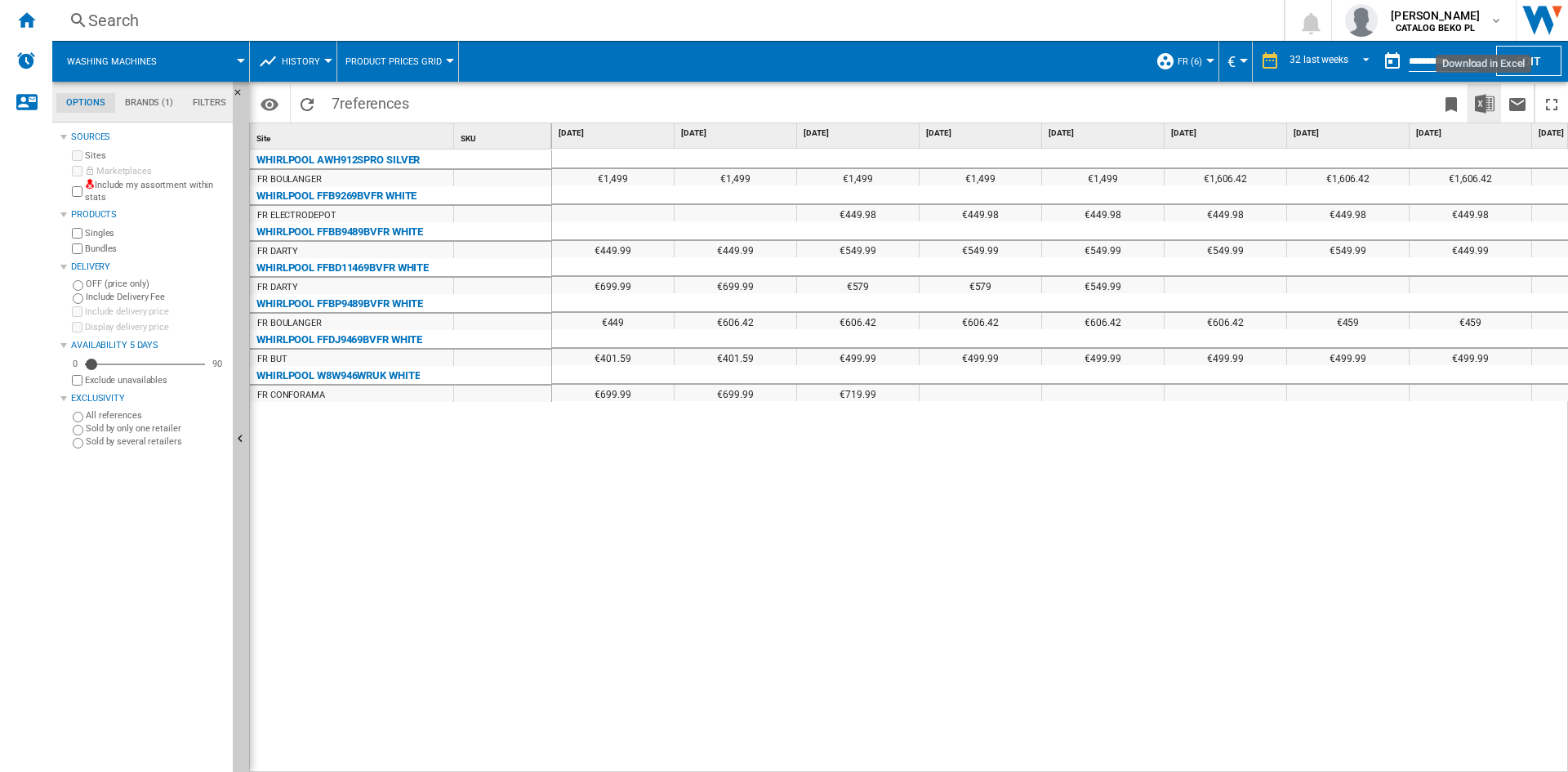
click at [1491, 97] on img "Download in Excel" at bounding box center [1484, 103] width 19 height 19
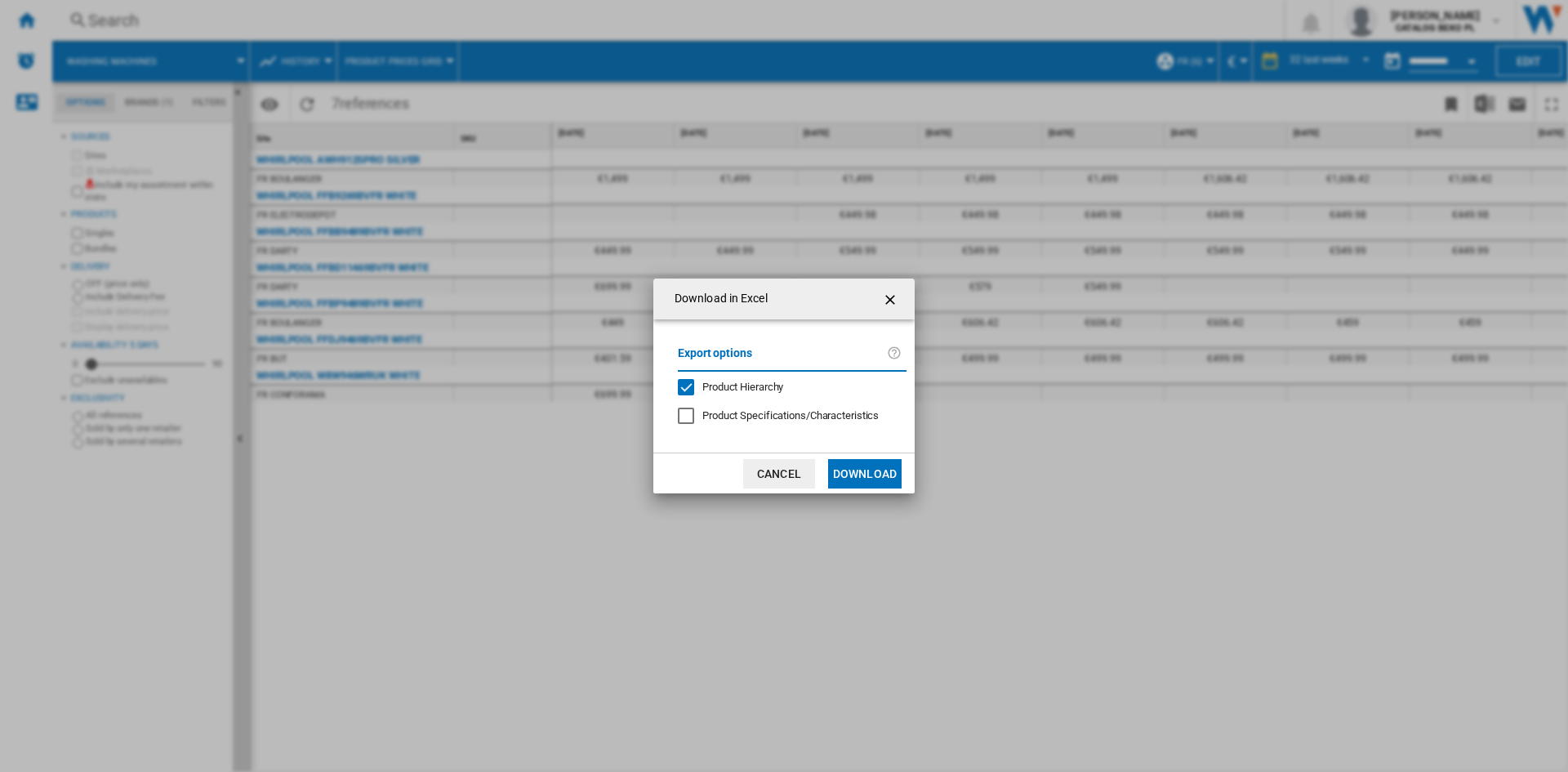
click at [886, 476] on button "Download" at bounding box center [865, 474] width 73 height 30
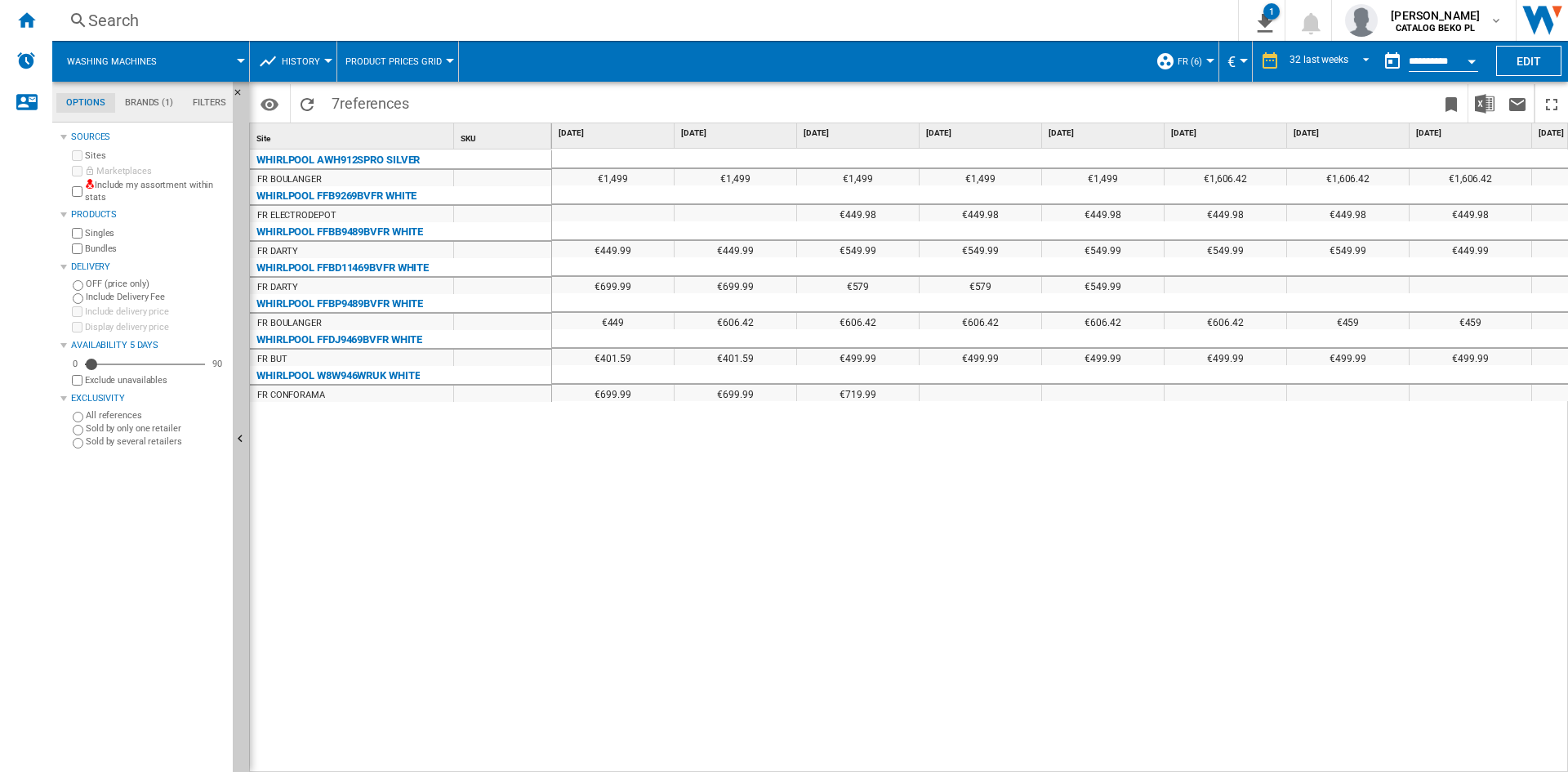
click at [421, 492] on div "WHIRLPOOL AWH912SPRO SILVER FR [PERSON_NAME] WHIRLPOOL FFB9269BVFR WHITE FR ELE…" at bounding box center [401, 457] width 302 height 615
click at [1361, 519] on div "€1,499 €1,499 €1,499 €1,499 €1,499 €1,606.42 €1,606.42 €1,606.42 €1,606.42 €1,4…" at bounding box center [1061, 460] width 1017 height 624
click at [855, 665] on div "€1,499 €1,499 €1,499 €1,499 €1,499 €1,606.42 €1,606.42 €1,606.42 €1,606.42 €1,4…" at bounding box center [1061, 460] width 1017 height 624
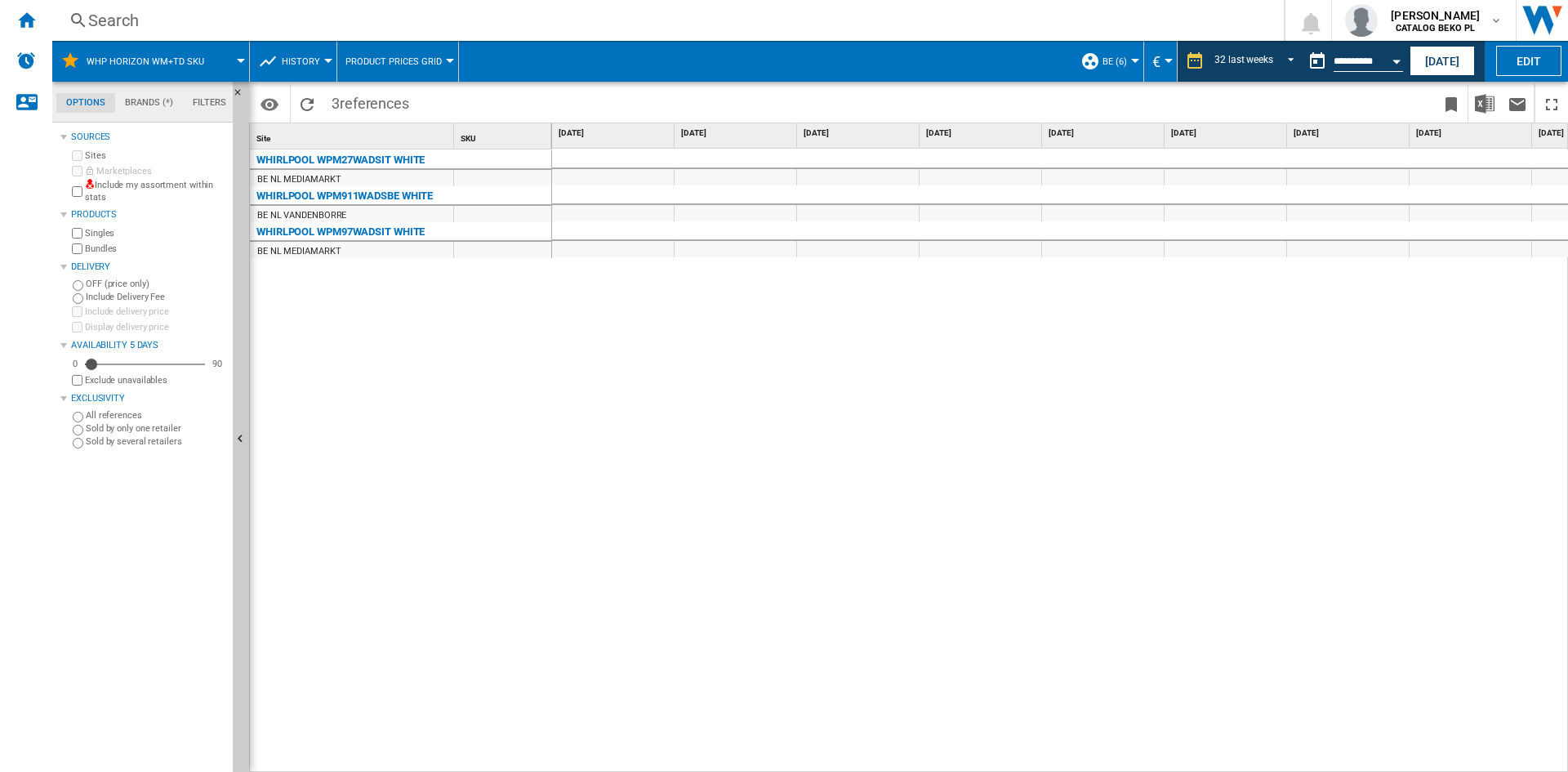
click at [1478, 359] on div at bounding box center [1061, 460] width 1017 height 624
